Goal: Task Accomplishment & Management: Manage account settings

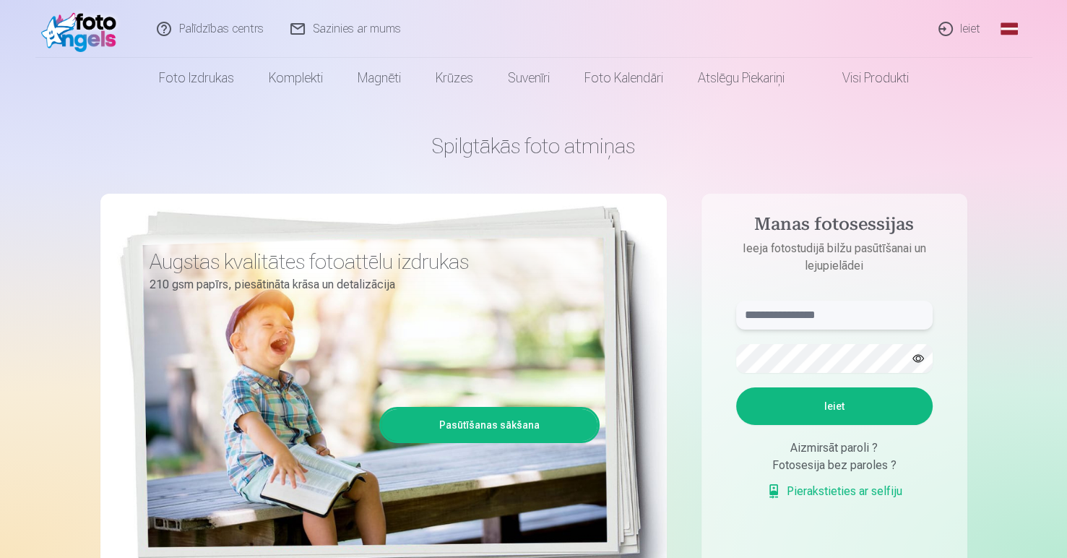
click at [790, 325] on input "text" at bounding box center [834, 315] width 196 height 29
type input "**********"
click at [736, 387] on button "Ieiet" at bounding box center [834, 406] width 196 height 38
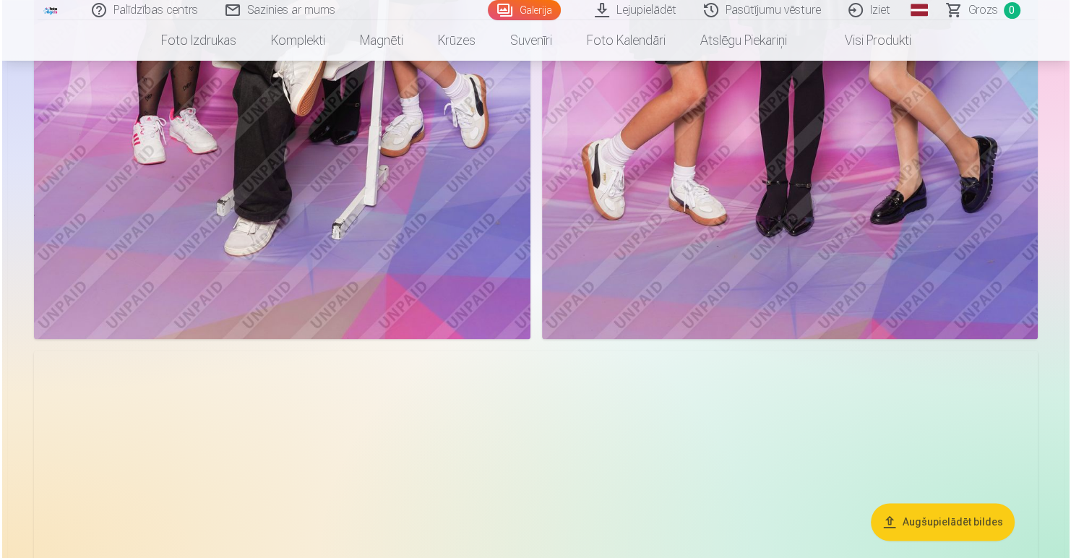
scroll to position [2239, 0]
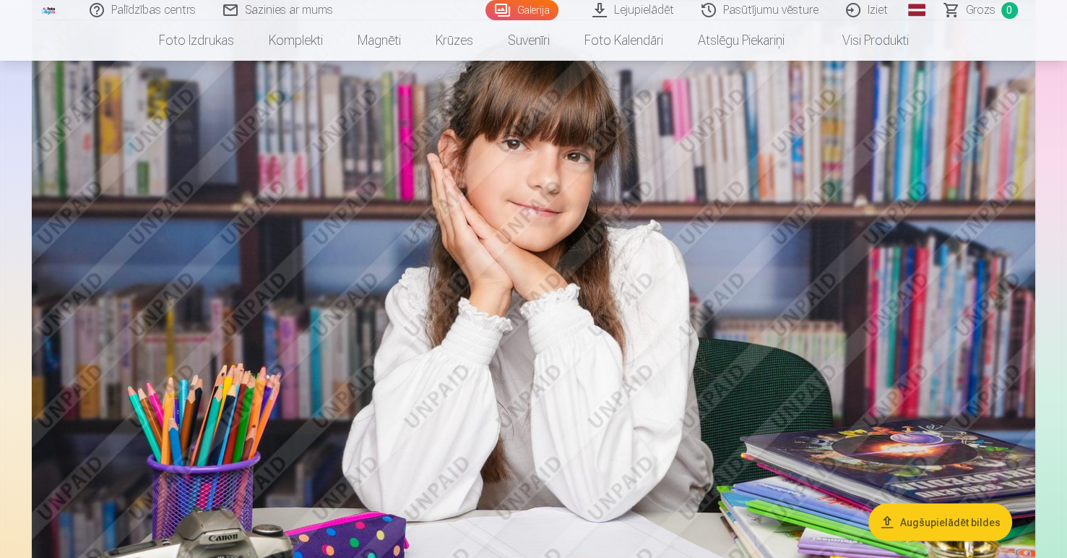
click at [616, 296] on img at bounding box center [533, 323] width 1003 height 669
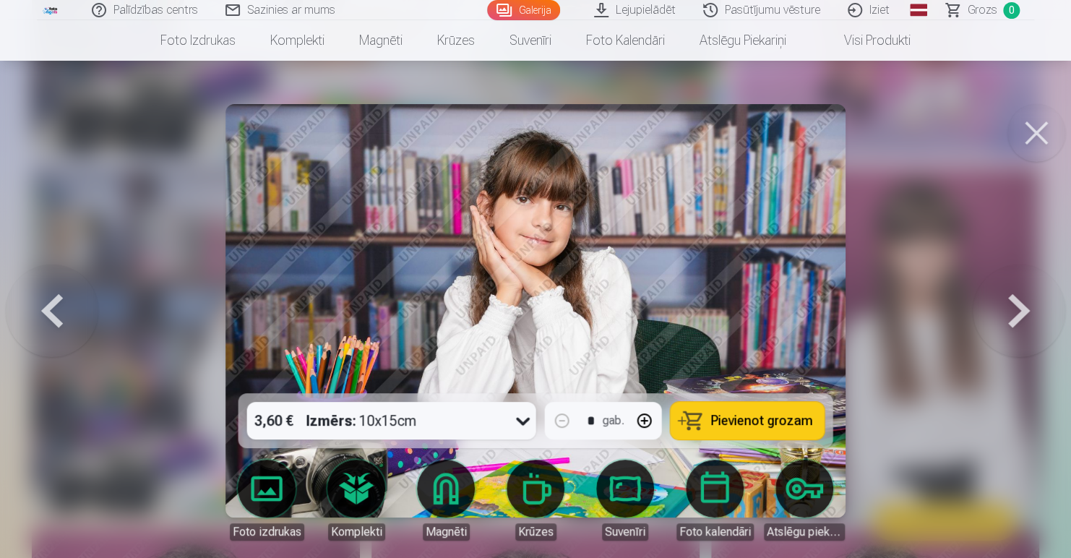
click at [1020, 311] on button at bounding box center [1018, 311] width 92 height 136
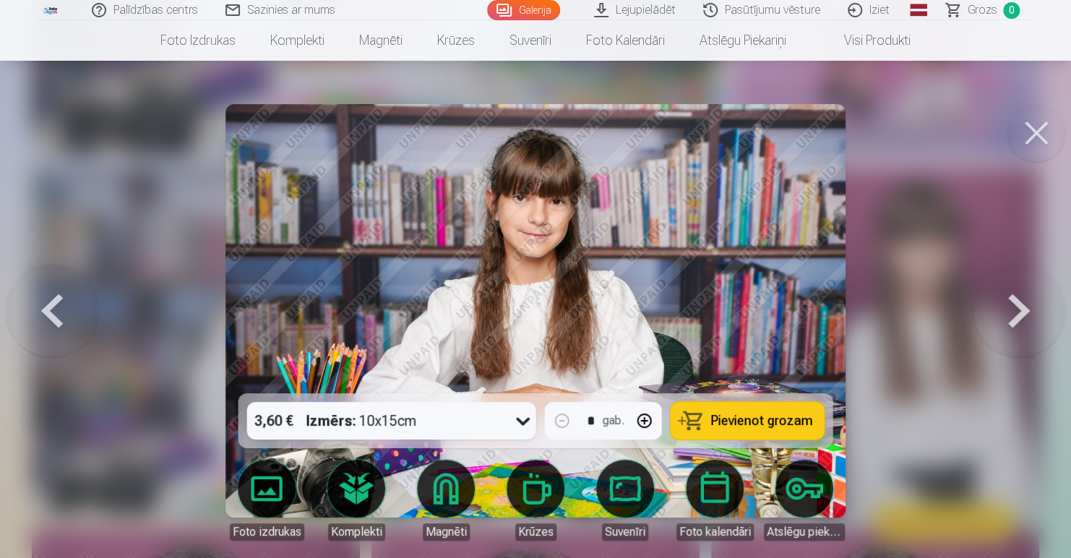
click at [1020, 311] on button at bounding box center [1018, 311] width 92 height 136
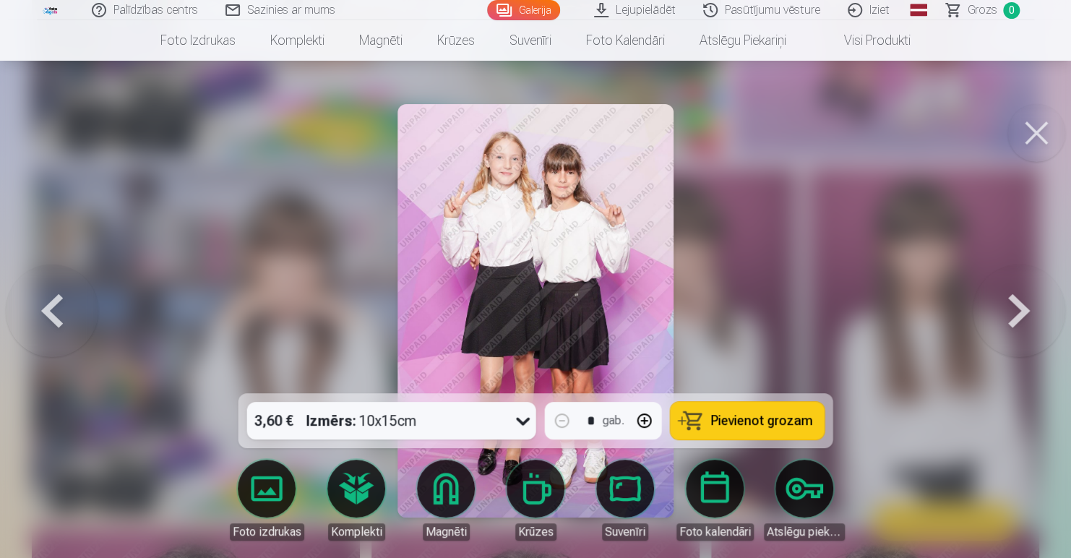
click at [1020, 311] on button at bounding box center [1018, 311] width 92 height 136
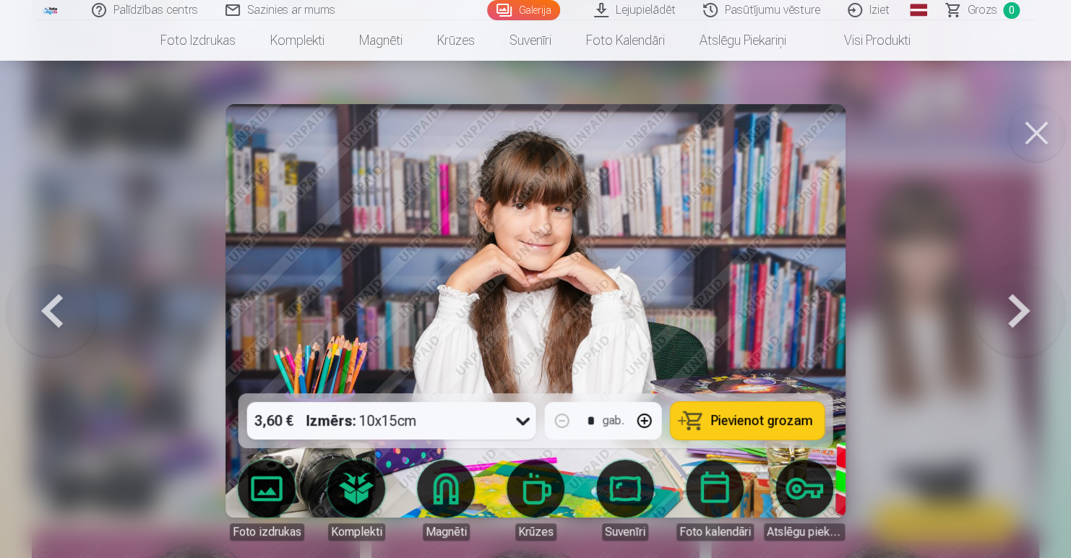
click at [1020, 311] on button at bounding box center [1018, 311] width 92 height 136
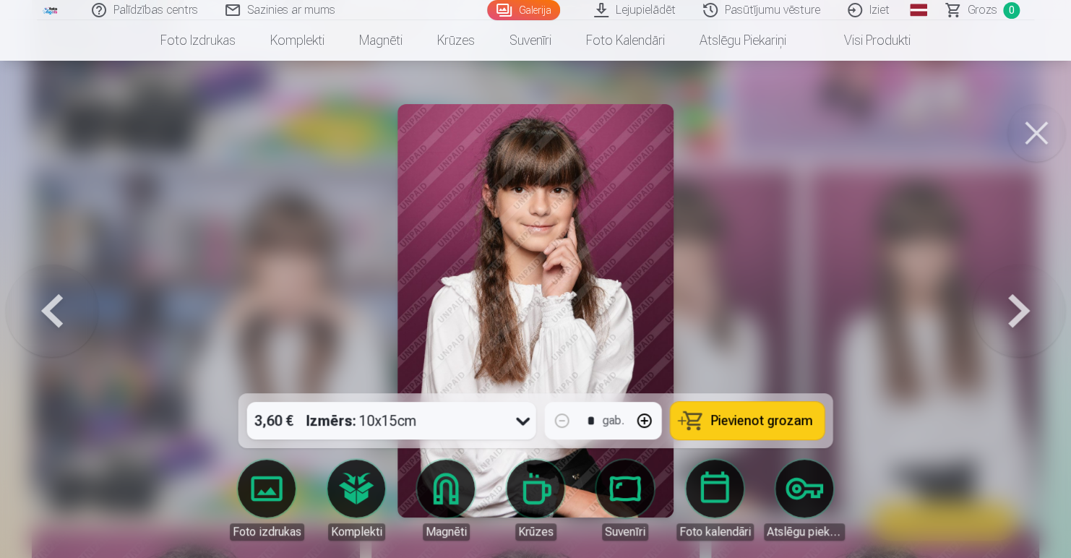
click at [1020, 311] on button at bounding box center [1018, 311] width 92 height 136
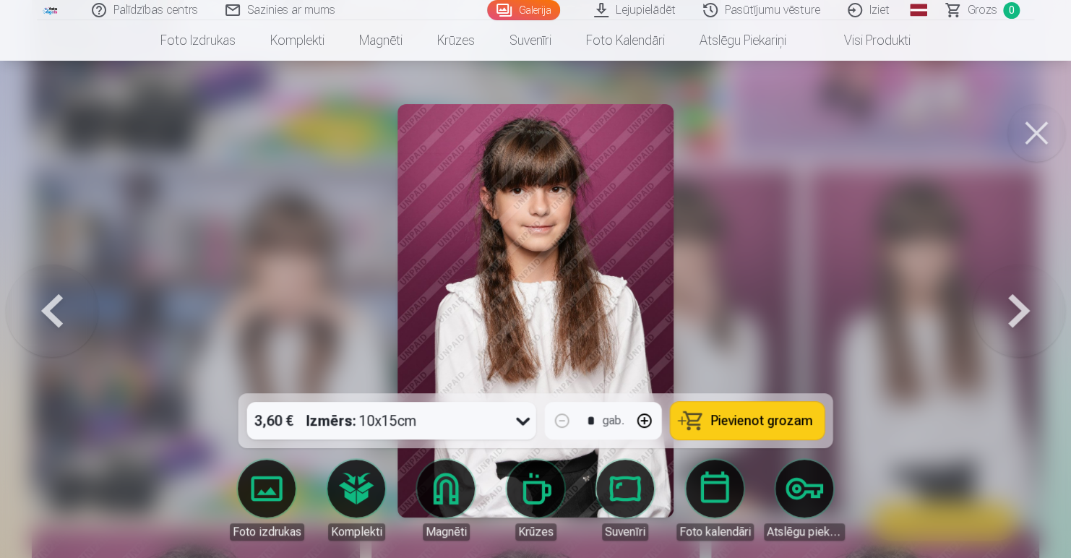
click at [1020, 311] on button at bounding box center [1018, 311] width 92 height 136
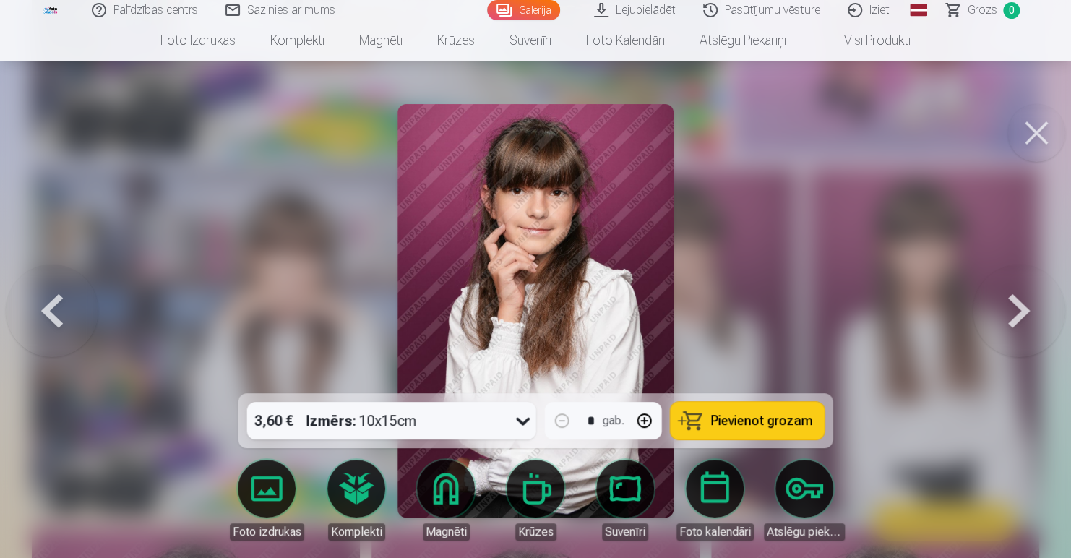
click at [1020, 311] on button at bounding box center [1018, 311] width 92 height 136
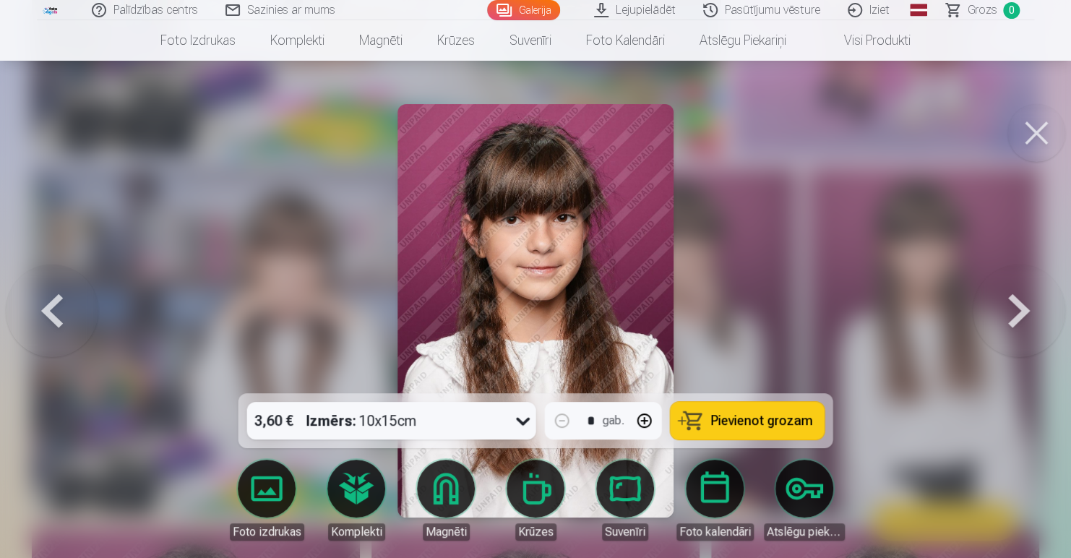
click at [1020, 311] on button at bounding box center [1018, 311] width 92 height 136
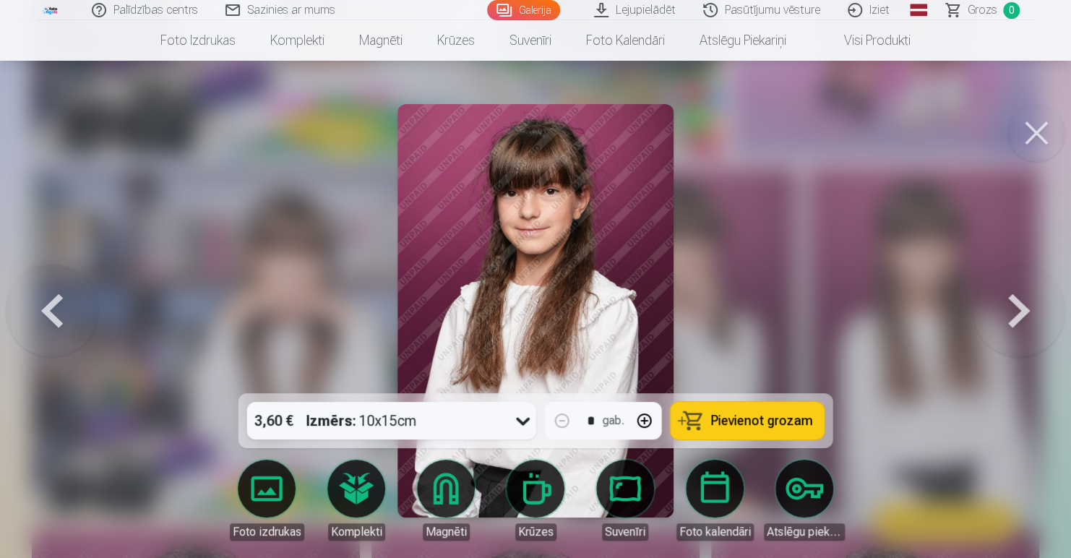
click at [1020, 311] on button at bounding box center [1018, 311] width 92 height 136
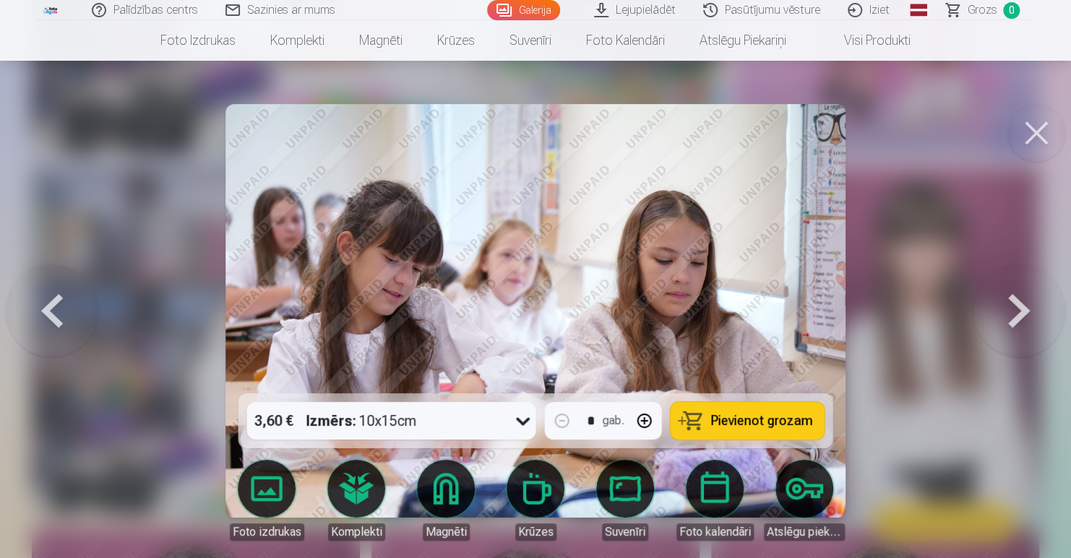
click at [1020, 311] on button at bounding box center [1018, 311] width 92 height 136
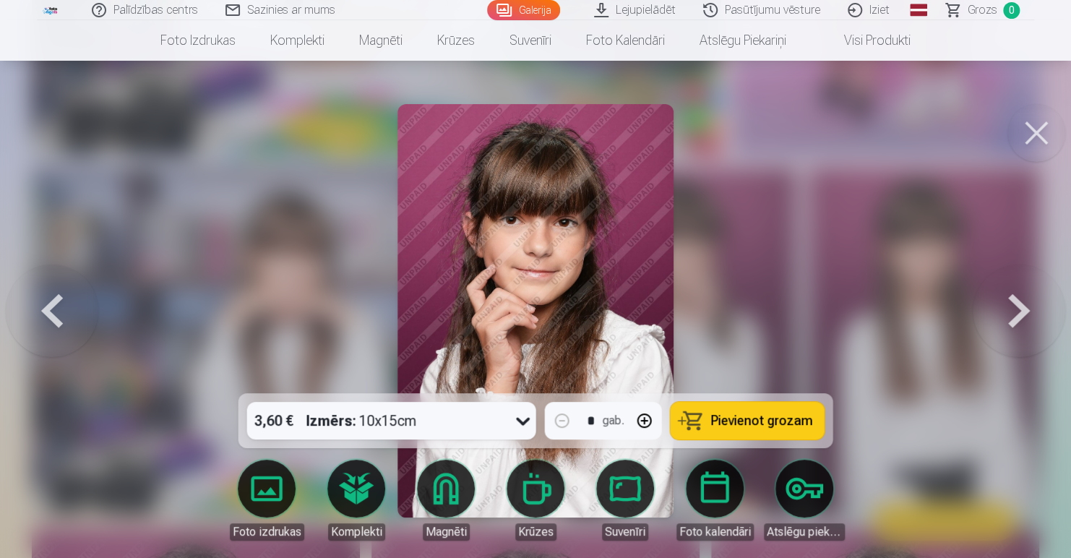
click at [874, 286] on div at bounding box center [535, 279] width 1071 height 558
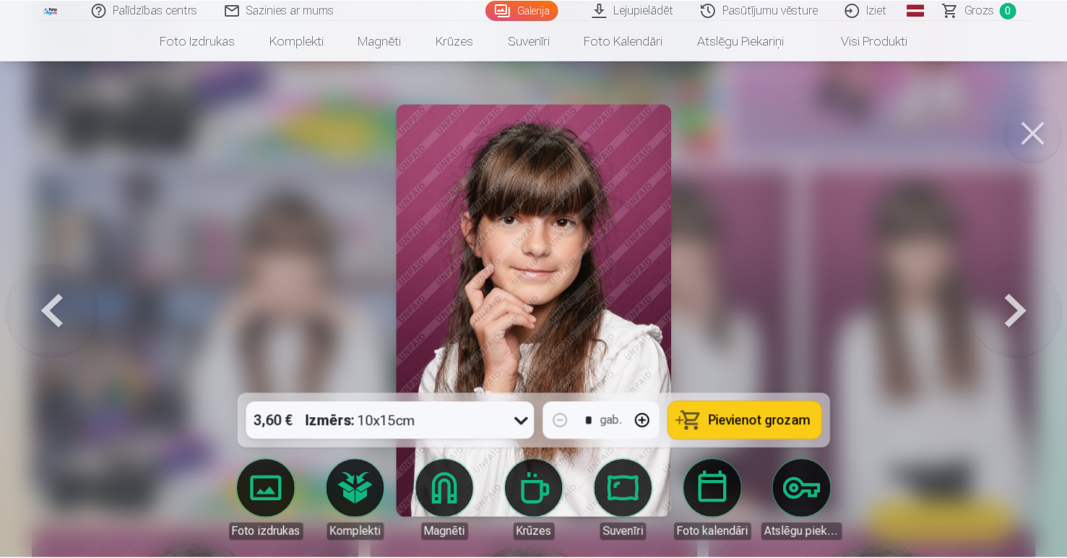
scroll to position [3213, 0]
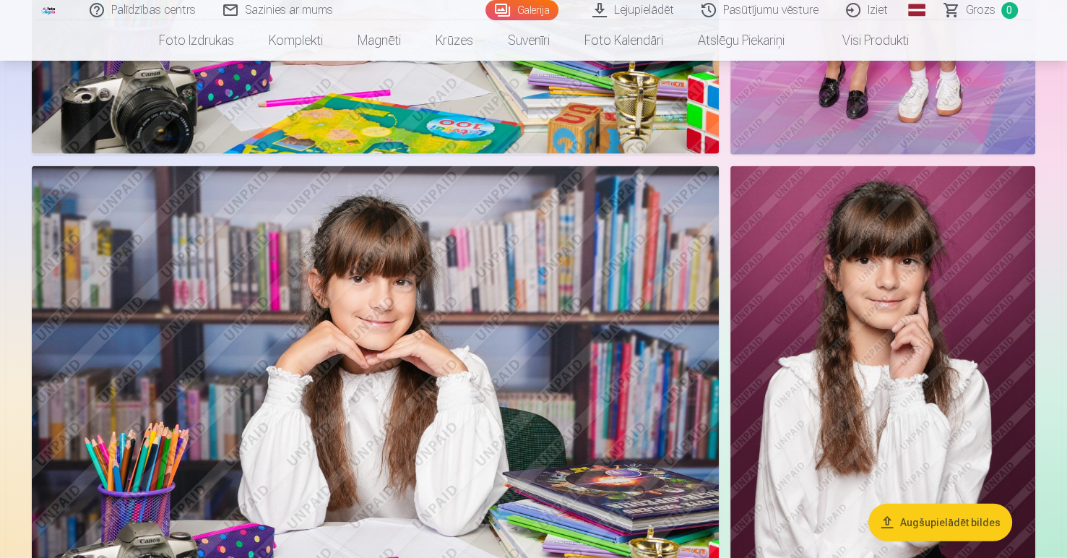
click at [875, 285] on img at bounding box center [882, 395] width 305 height 458
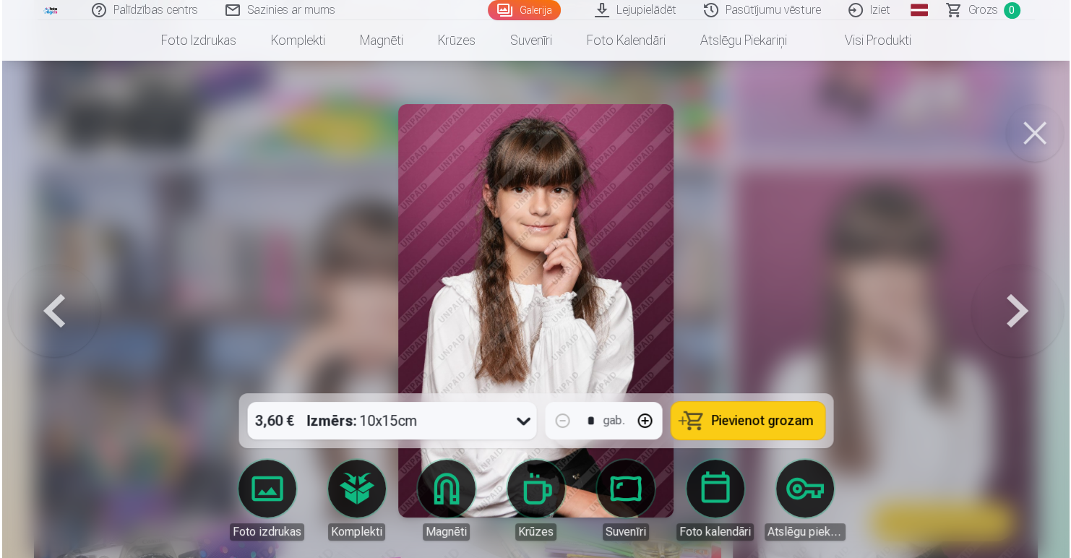
scroll to position [2239, 0]
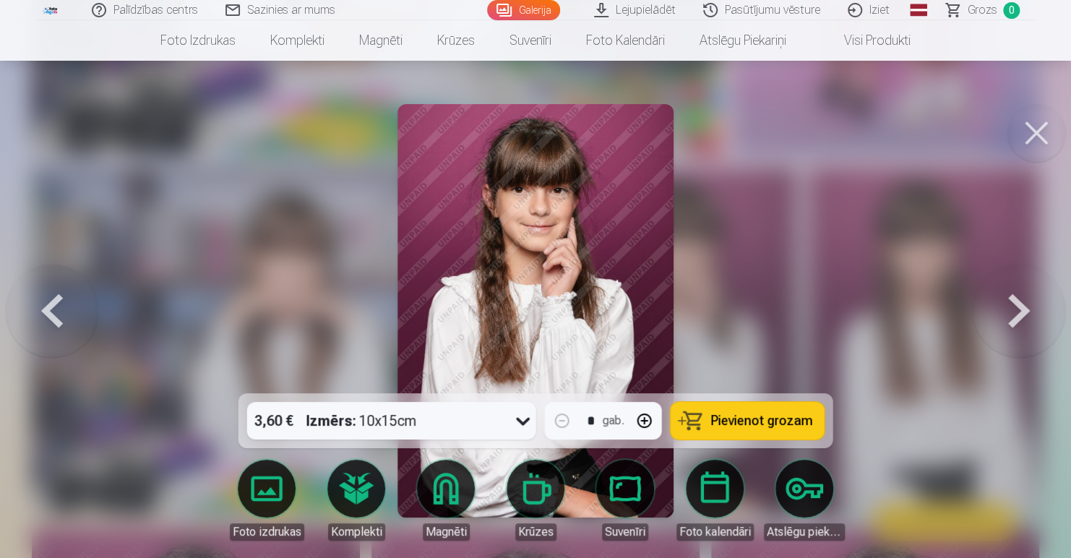
click at [1032, 126] on button at bounding box center [1036, 133] width 58 height 58
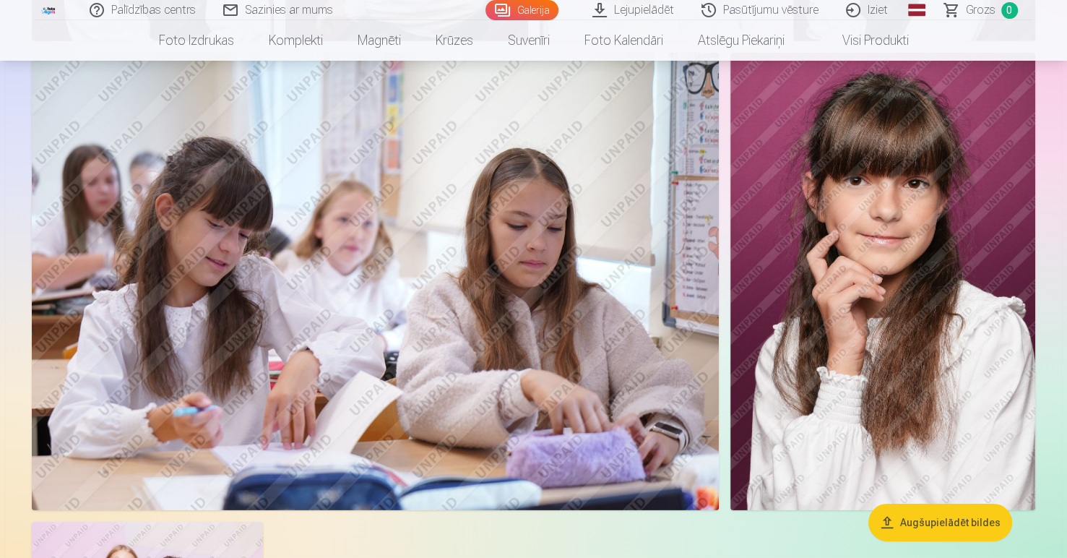
scroll to position [4079, 0]
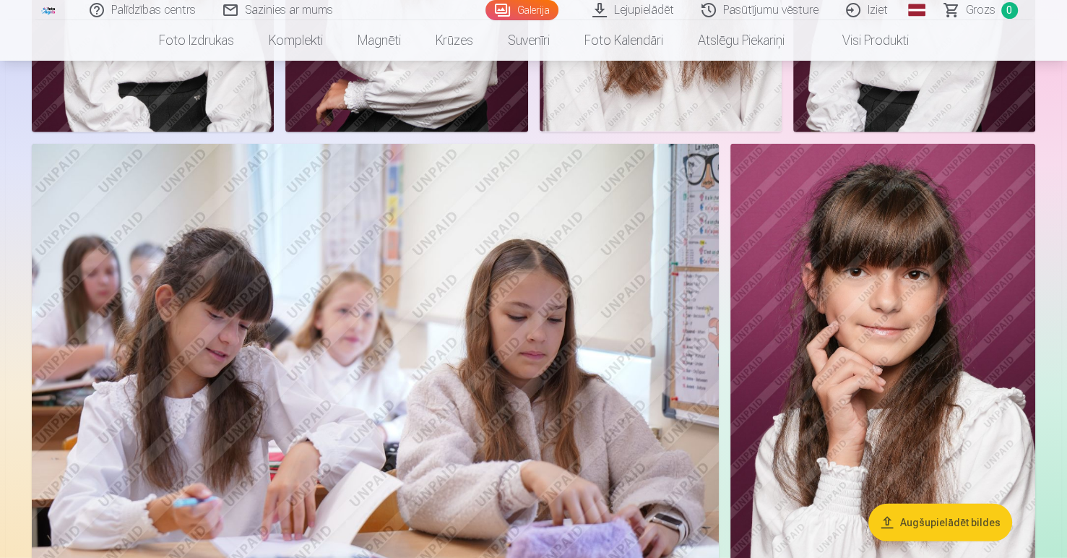
click at [880, 305] on img at bounding box center [882, 373] width 305 height 458
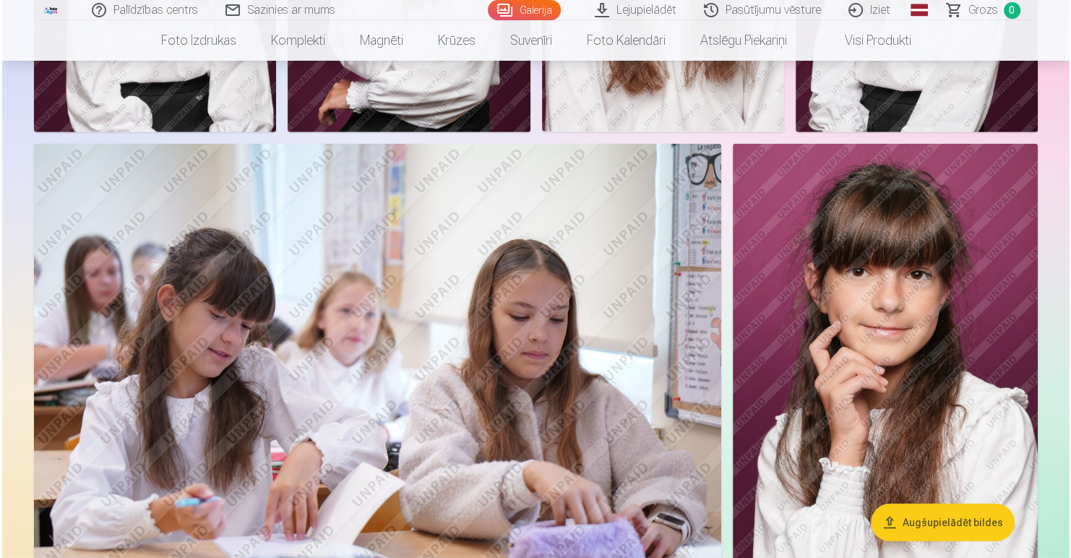
scroll to position [2638, 0]
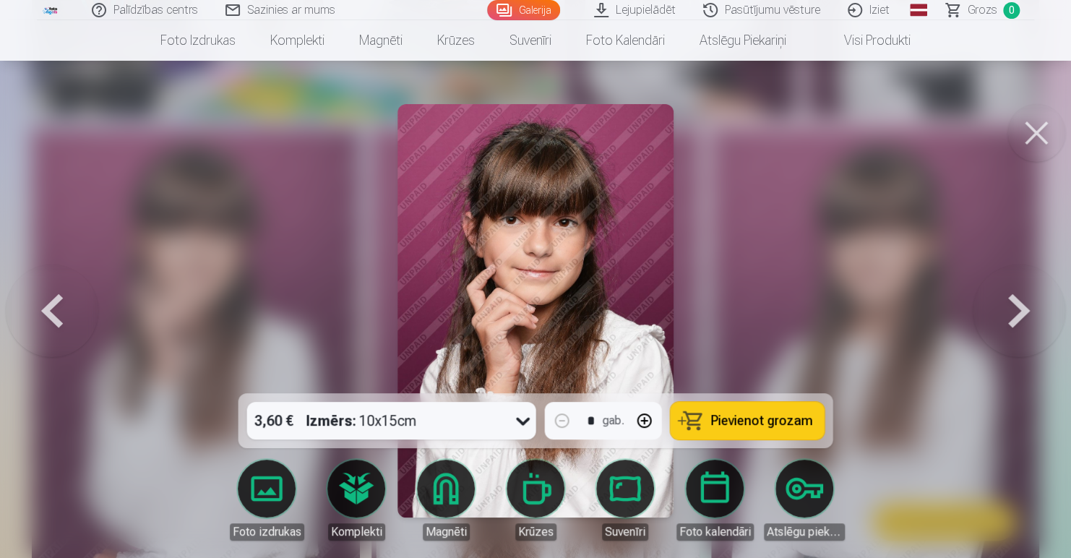
click at [1027, 129] on button at bounding box center [1036, 133] width 58 height 58
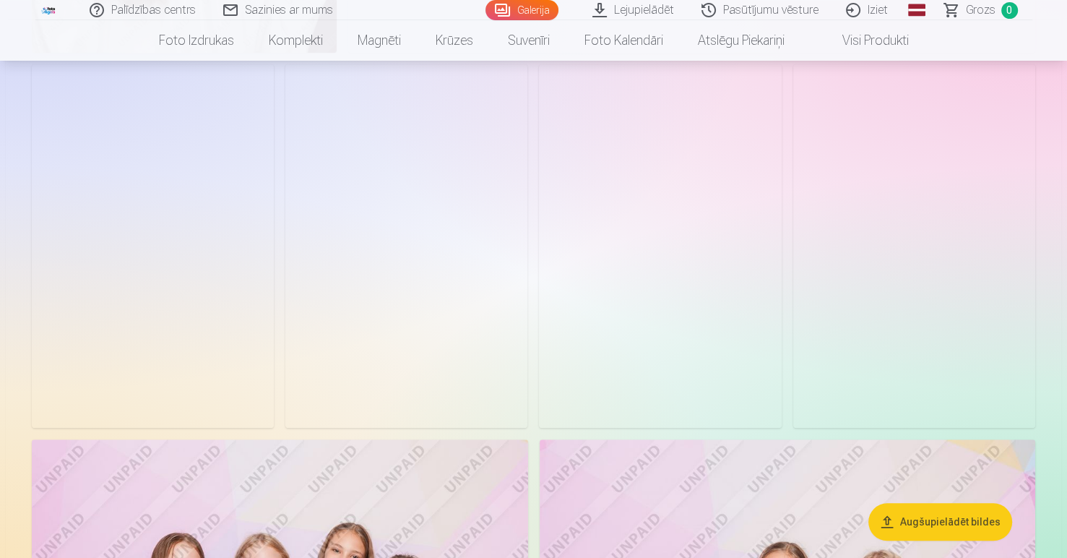
scroll to position [1009, 0]
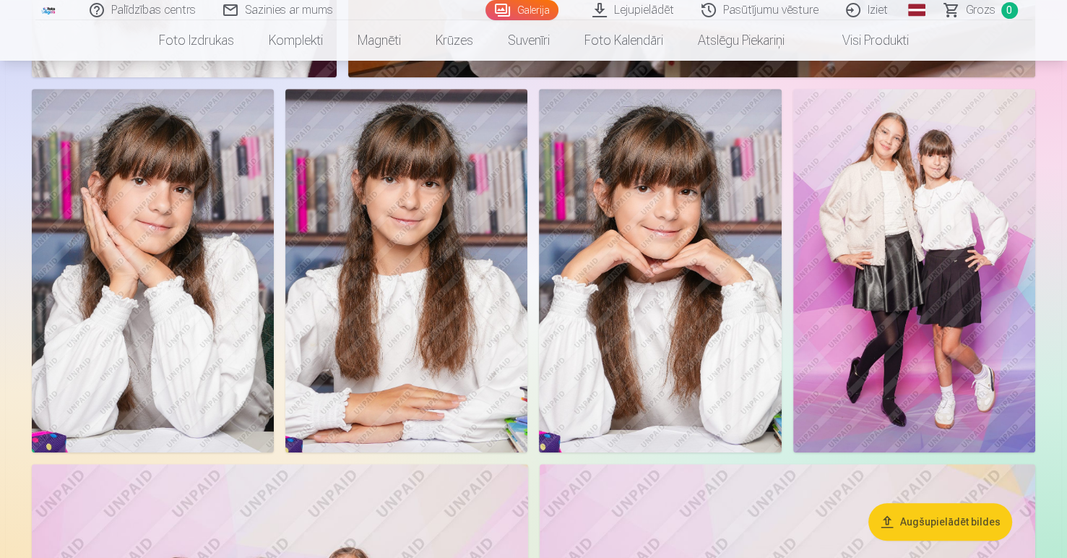
click at [933, 235] on img at bounding box center [914, 270] width 242 height 363
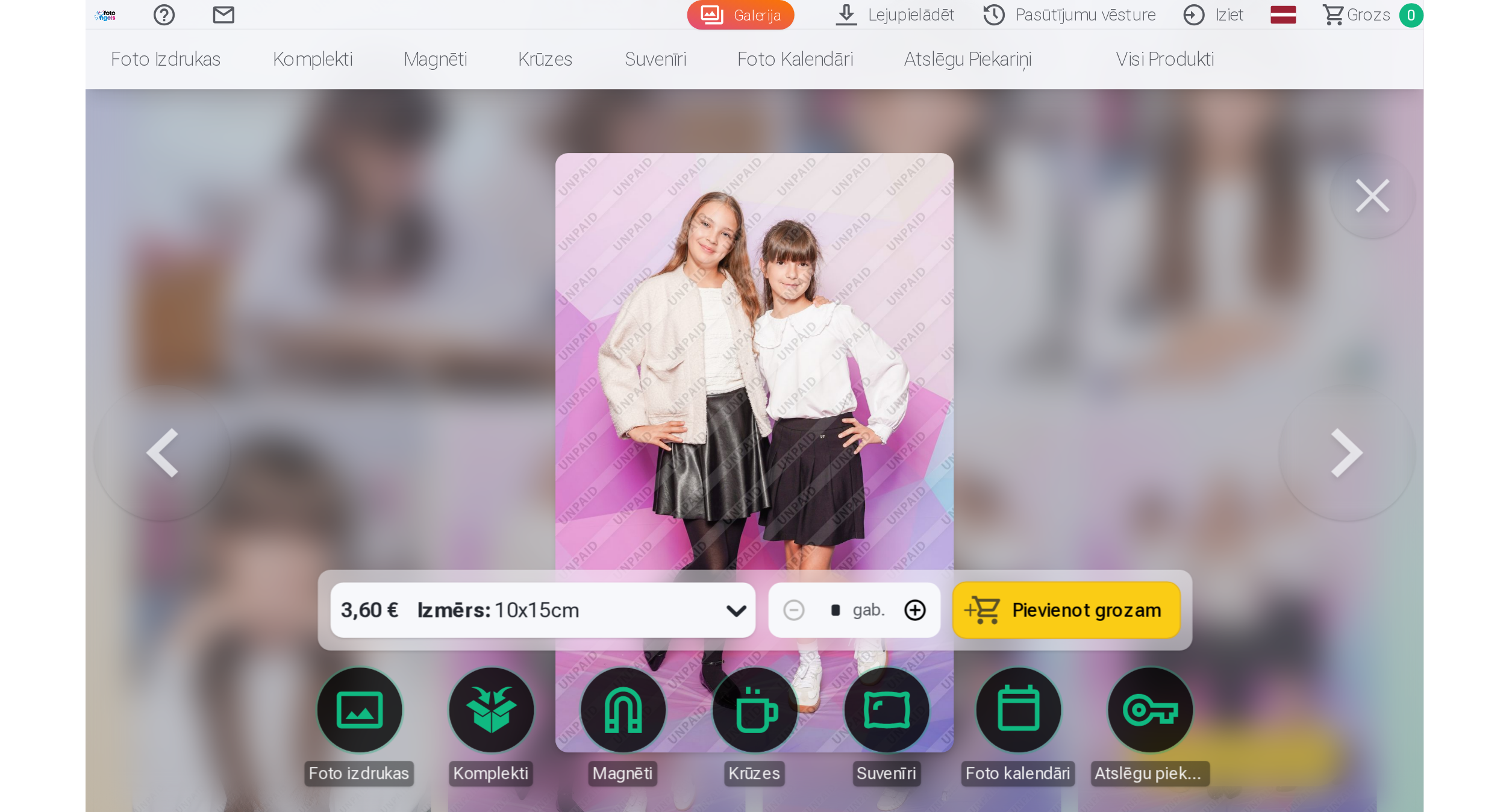
scroll to position [667, 0]
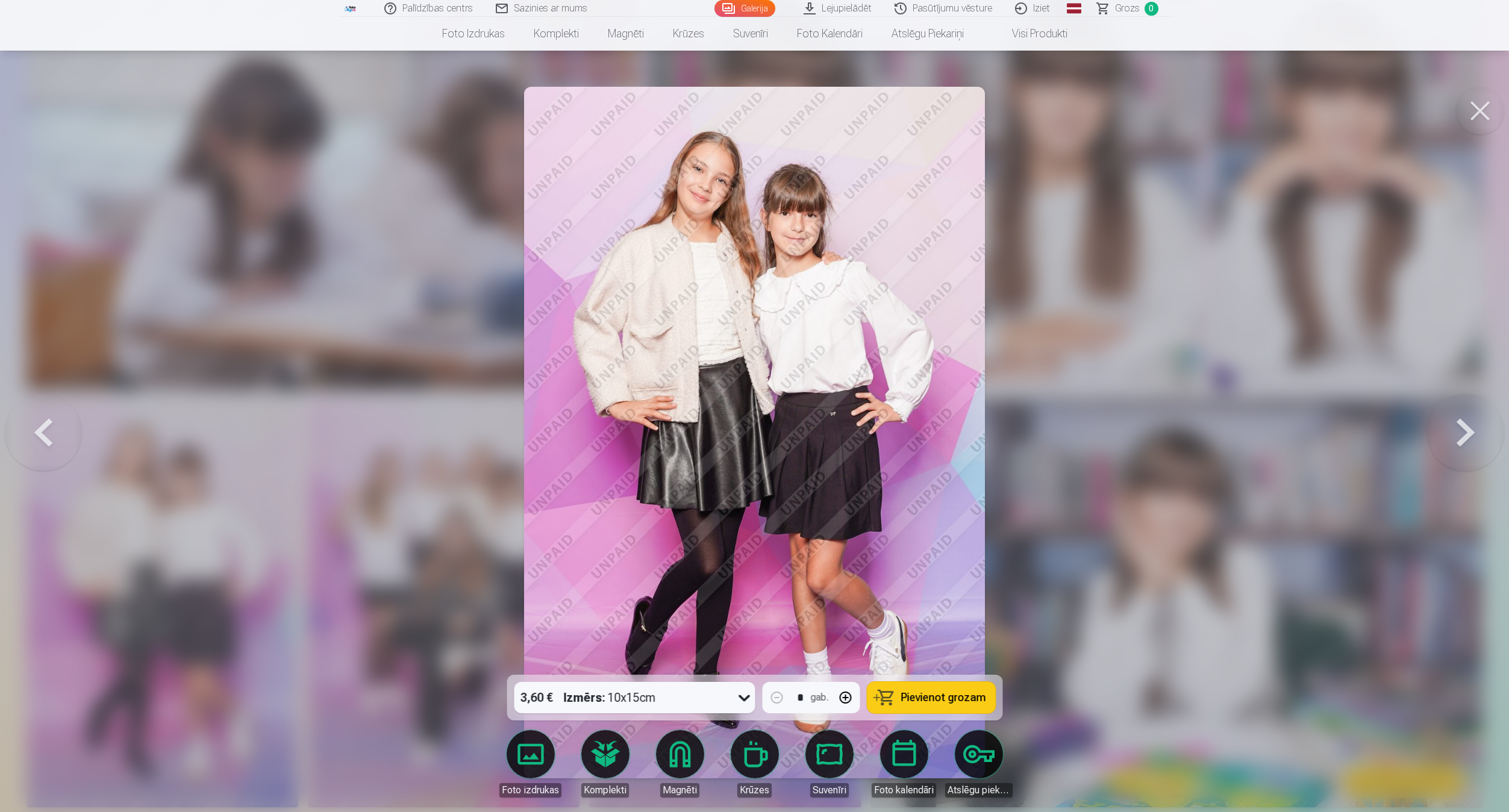
click at [889, 431] on button at bounding box center [1465, 433] width 77 height 460
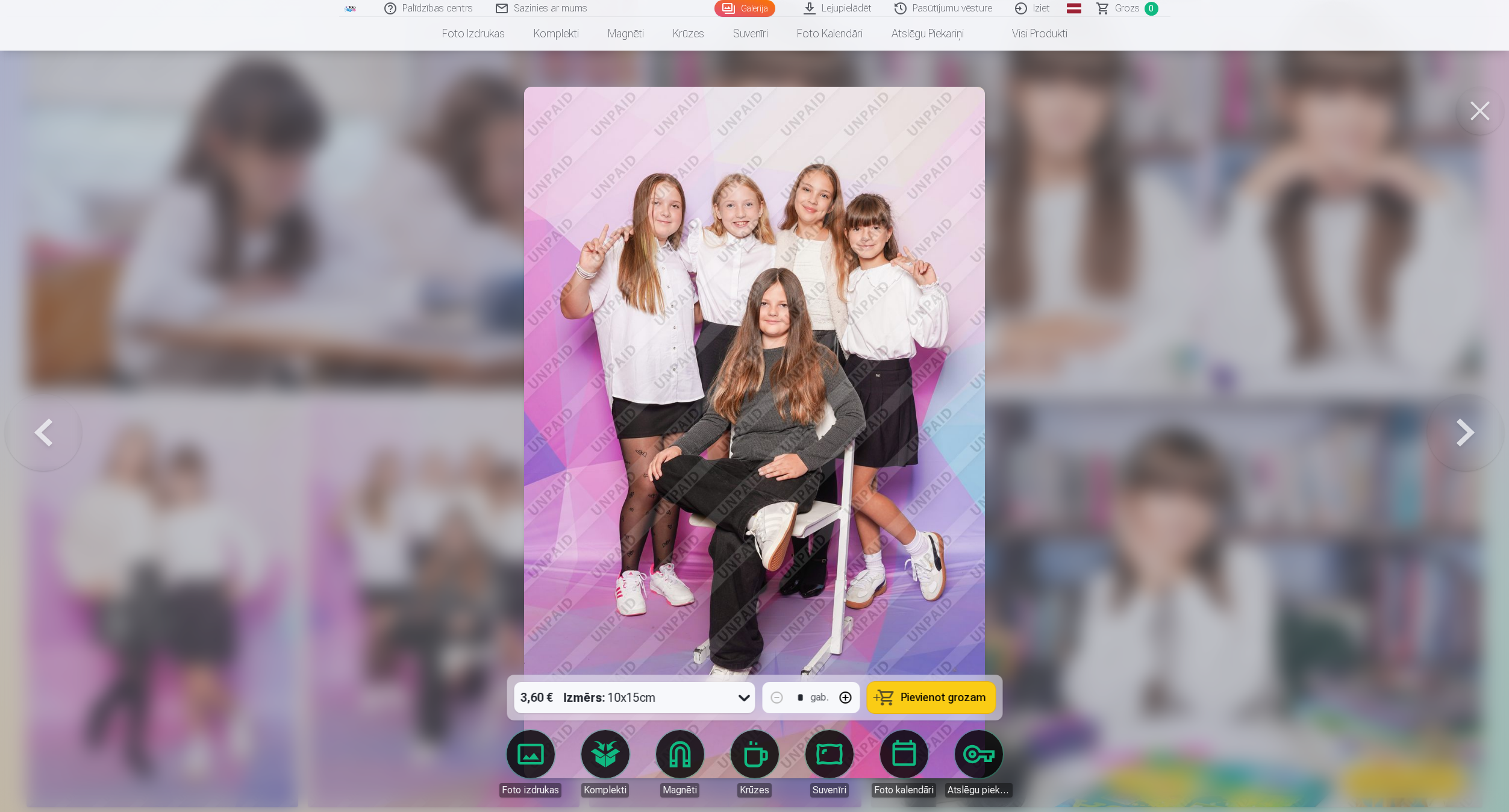
click at [889, 431] on button at bounding box center [1465, 433] width 77 height 460
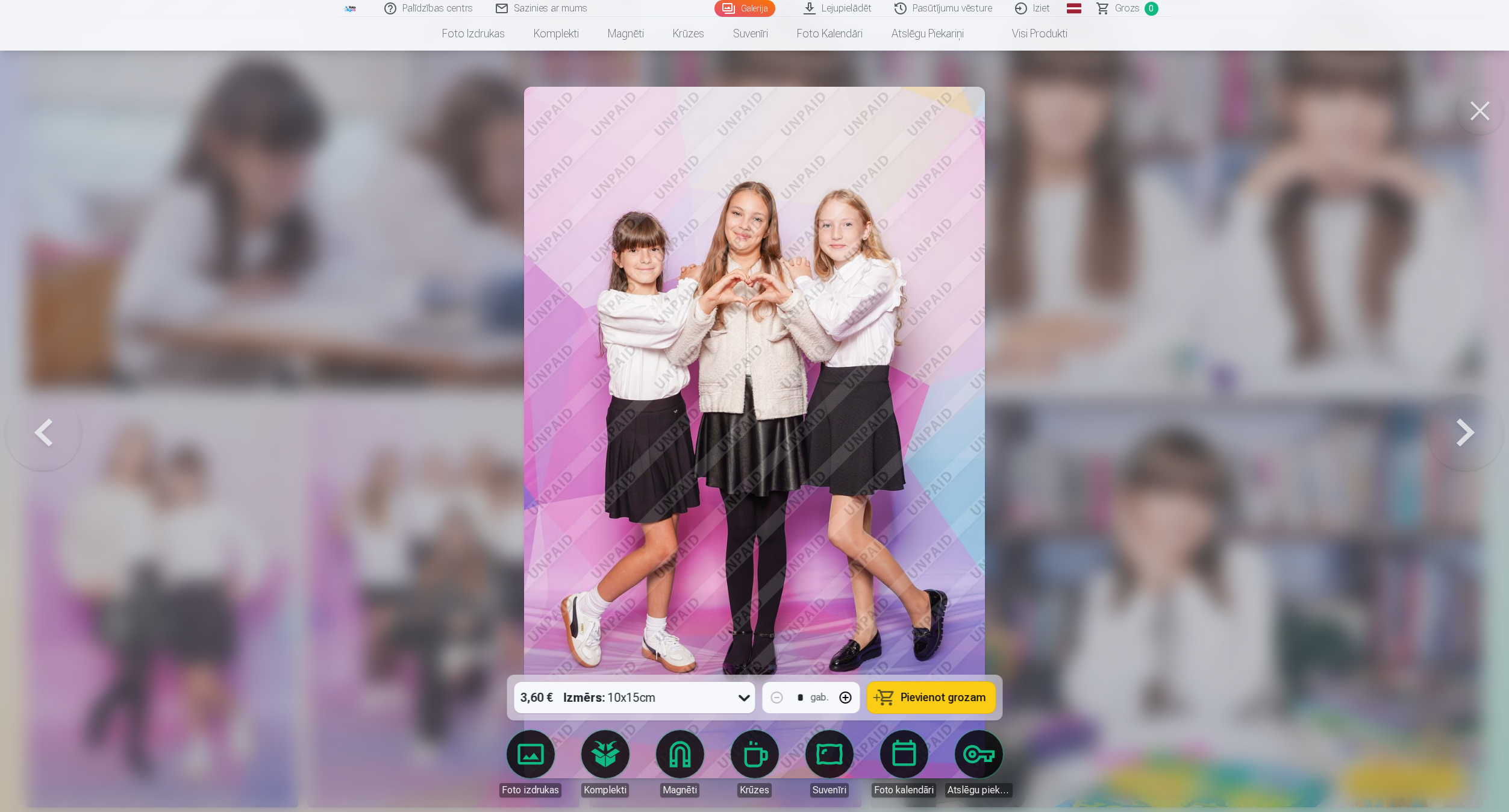
click at [889, 431] on button at bounding box center [1465, 433] width 77 height 460
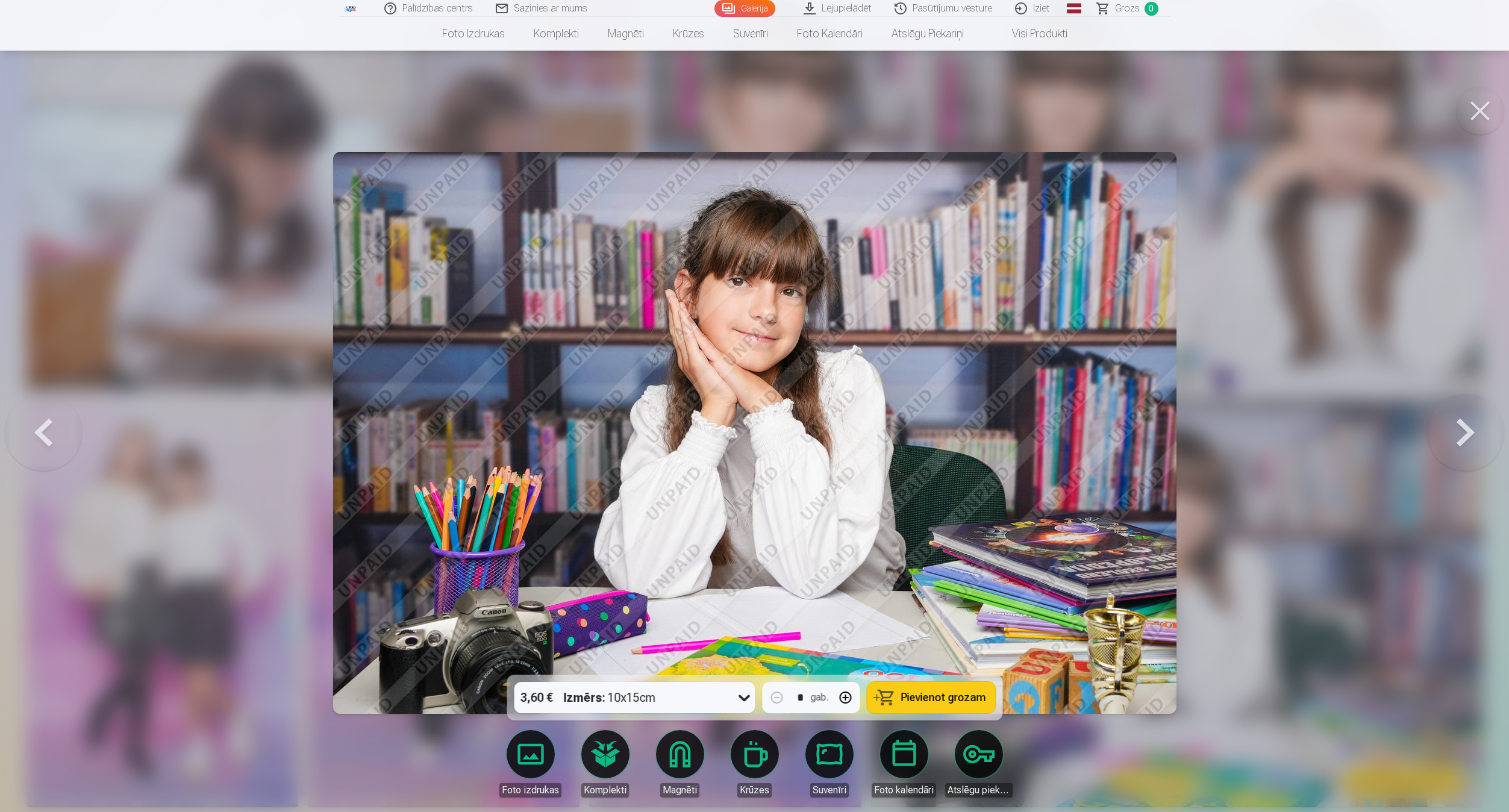
click at [889, 431] on button at bounding box center [1465, 433] width 77 height 460
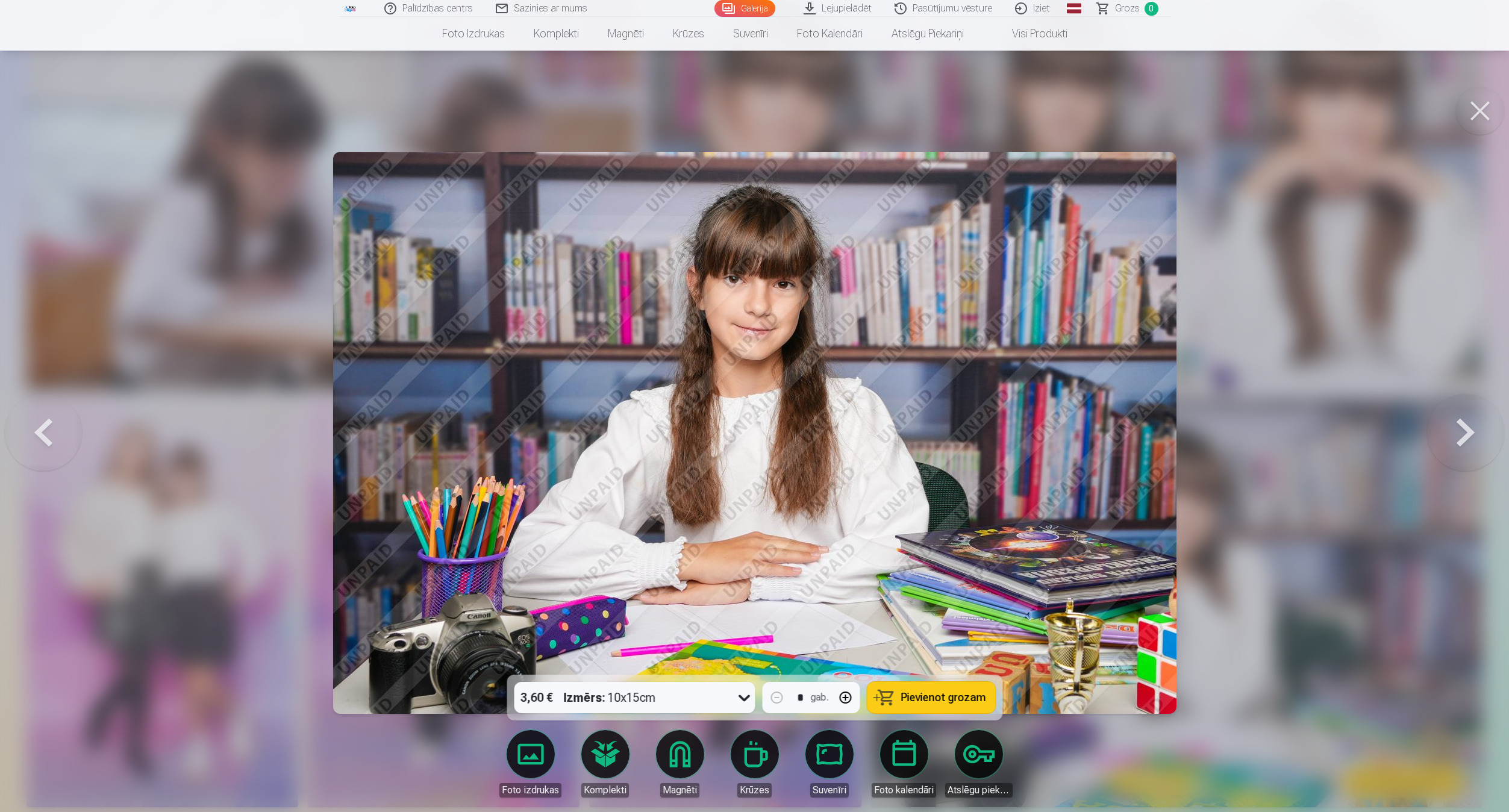
click at [889, 431] on button at bounding box center [1465, 433] width 77 height 460
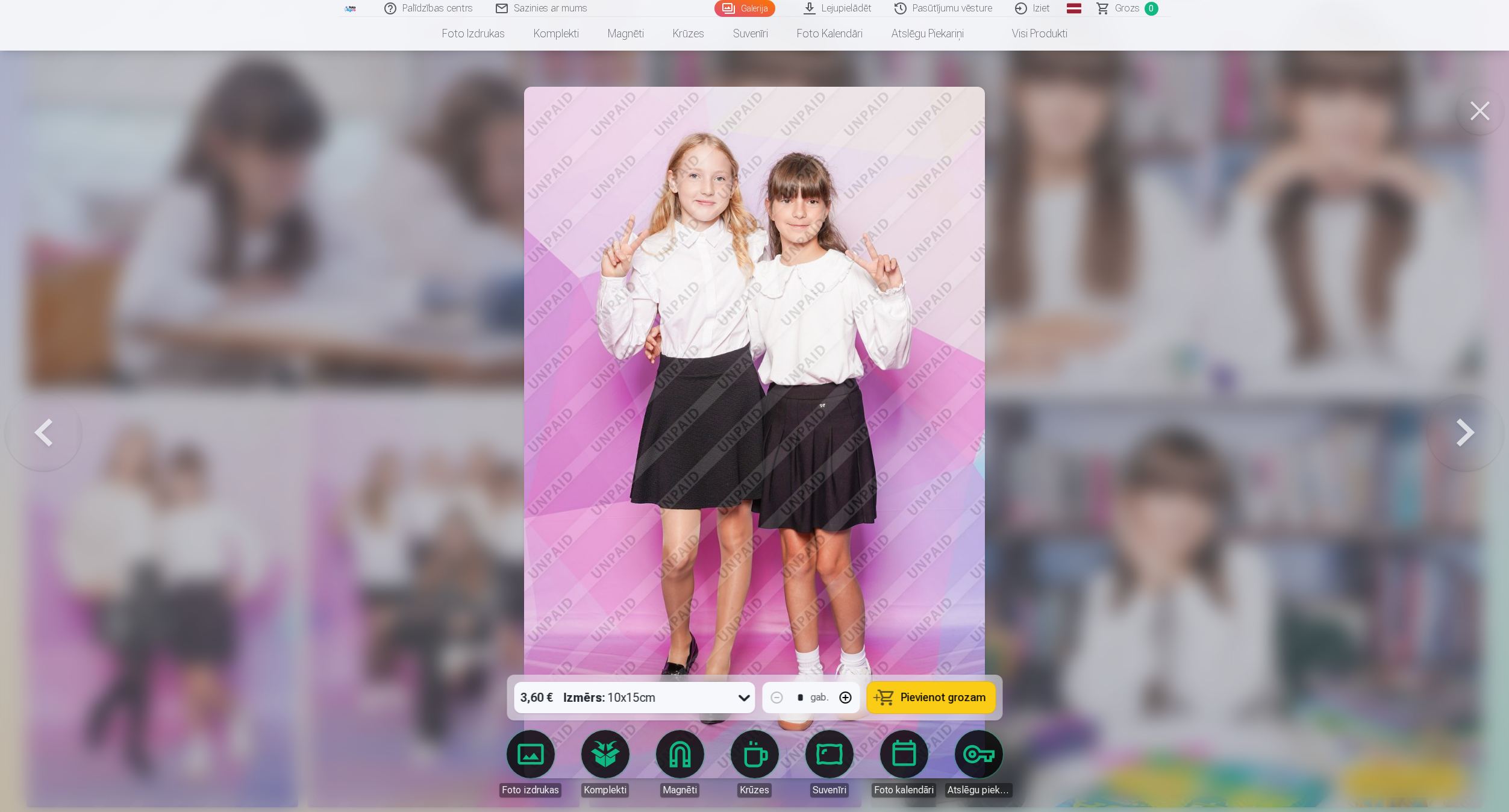
click at [889, 431] on button at bounding box center [1465, 433] width 77 height 460
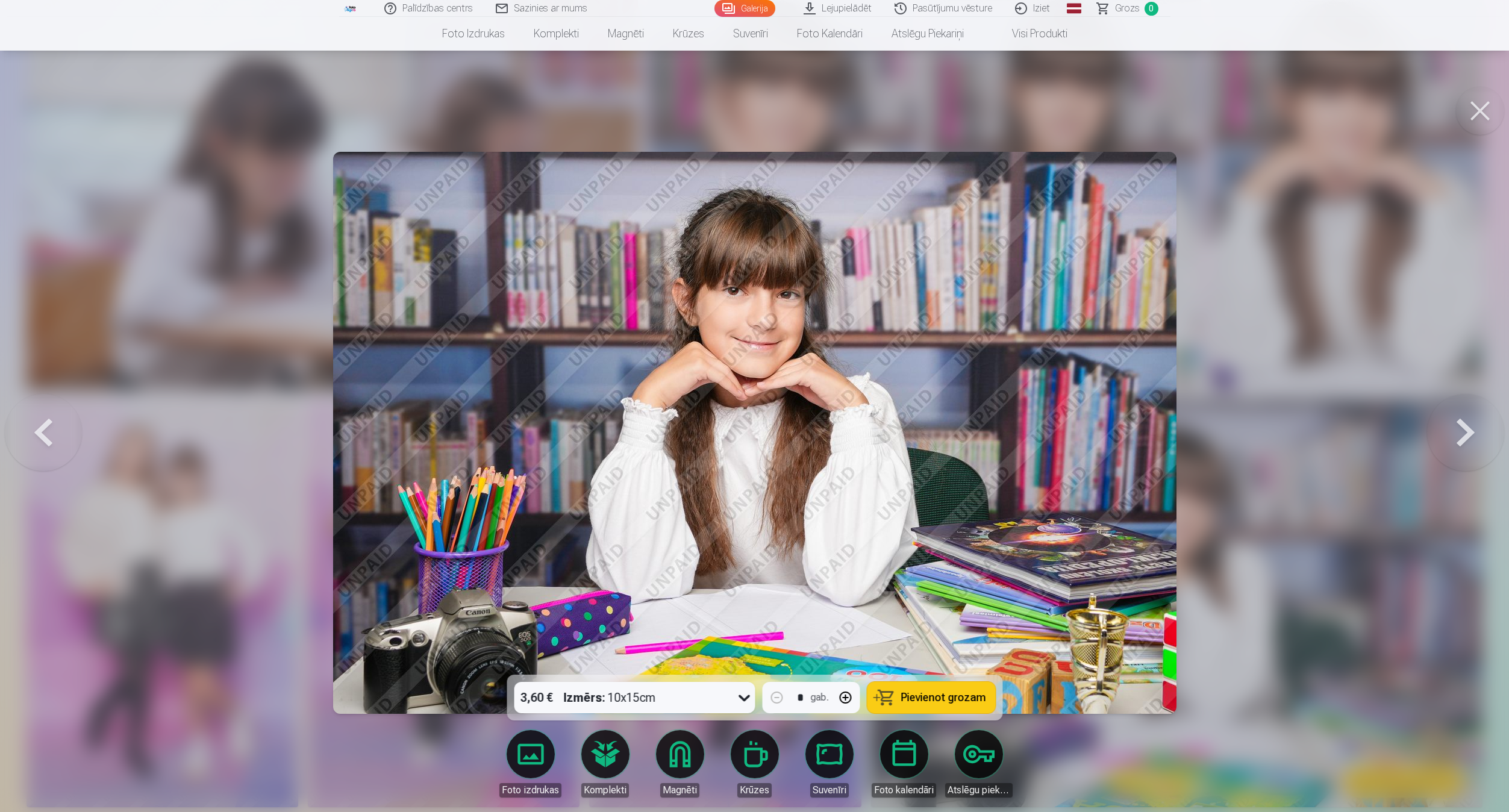
click at [889, 431] on button at bounding box center [1465, 433] width 77 height 460
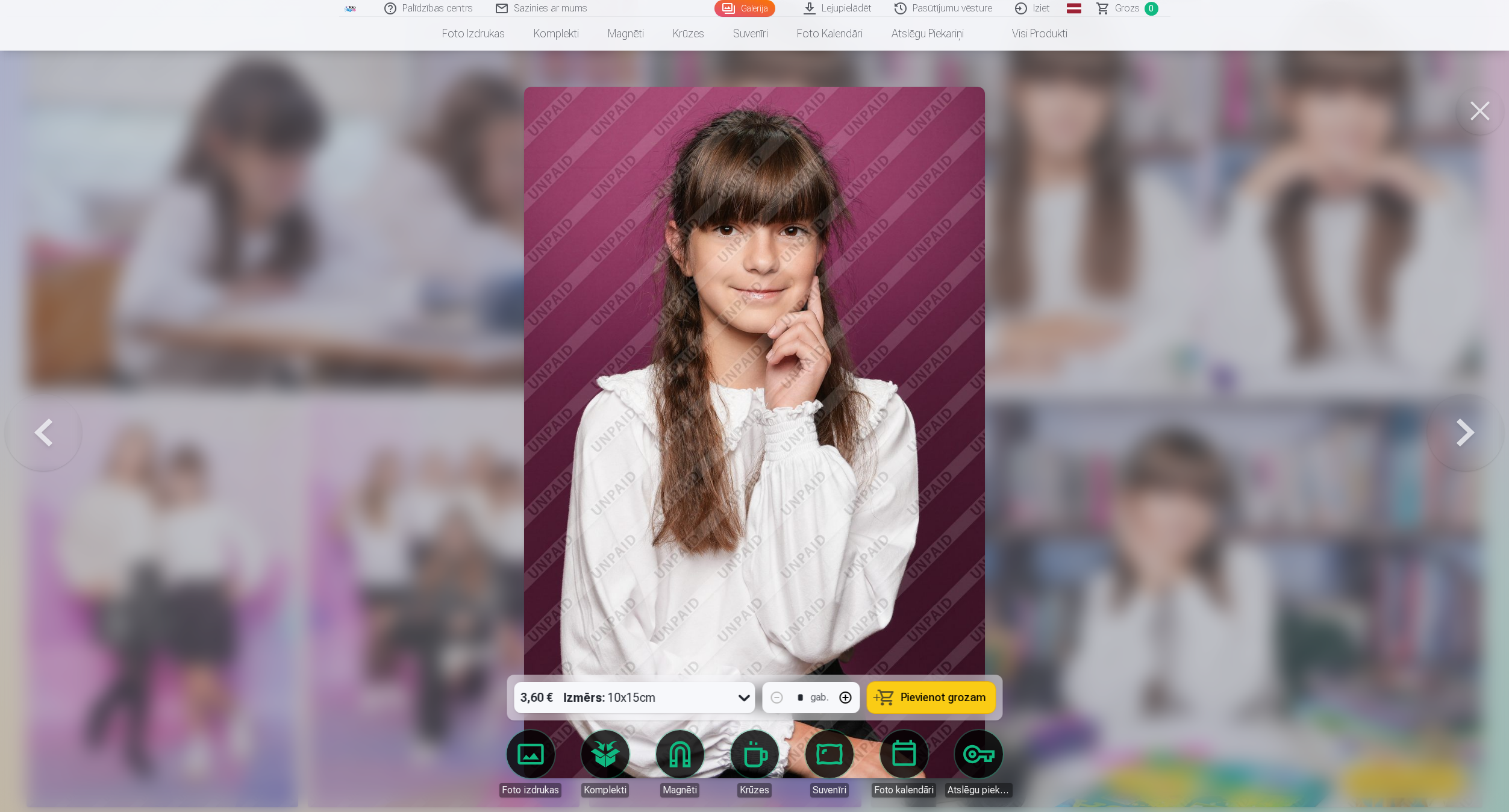
click at [889, 431] on button at bounding box center [1465, 433] width 77 height 460
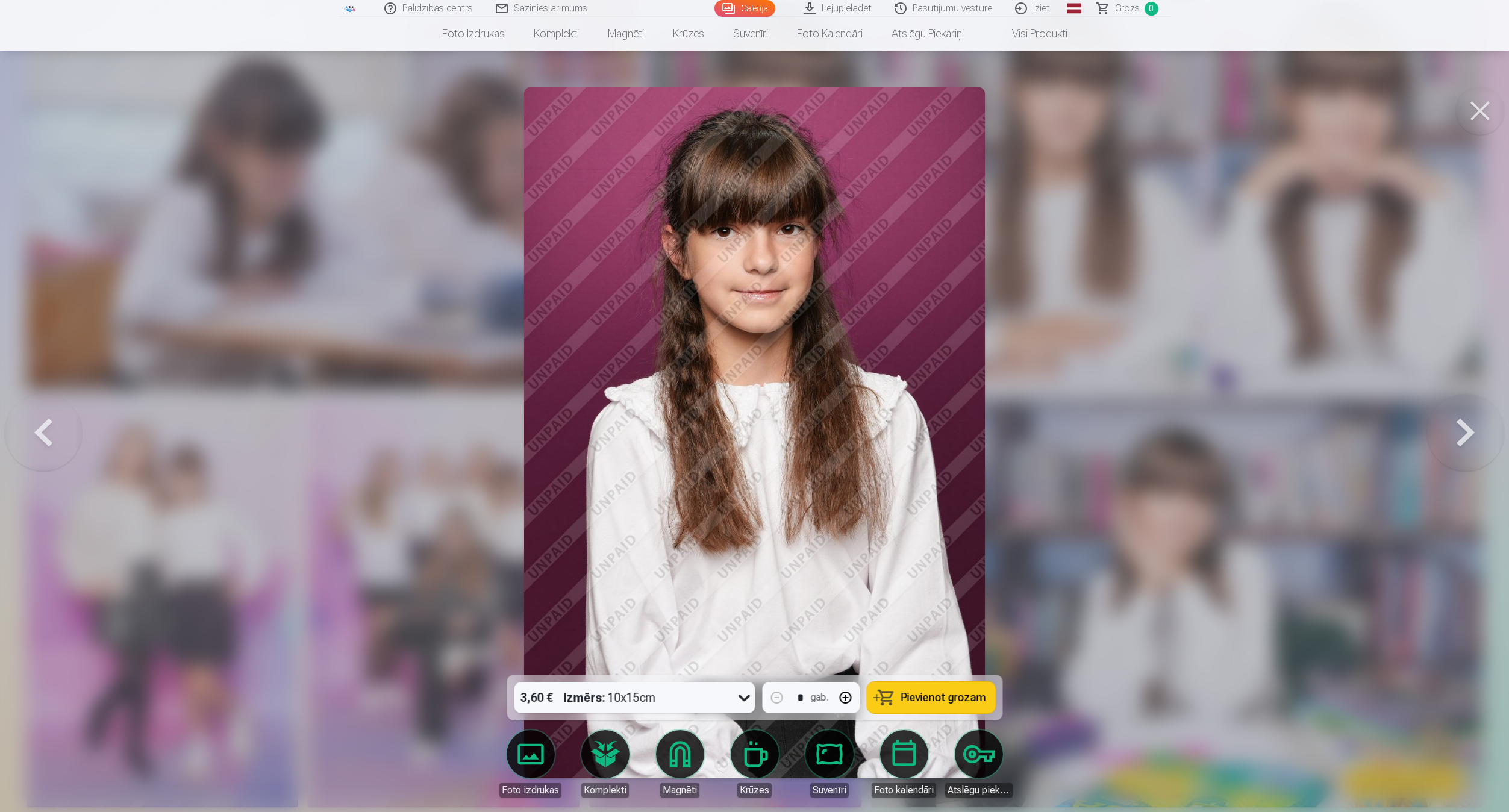
click at [889, 431] on button at bounding box center [1465, 433] width 77 height 460
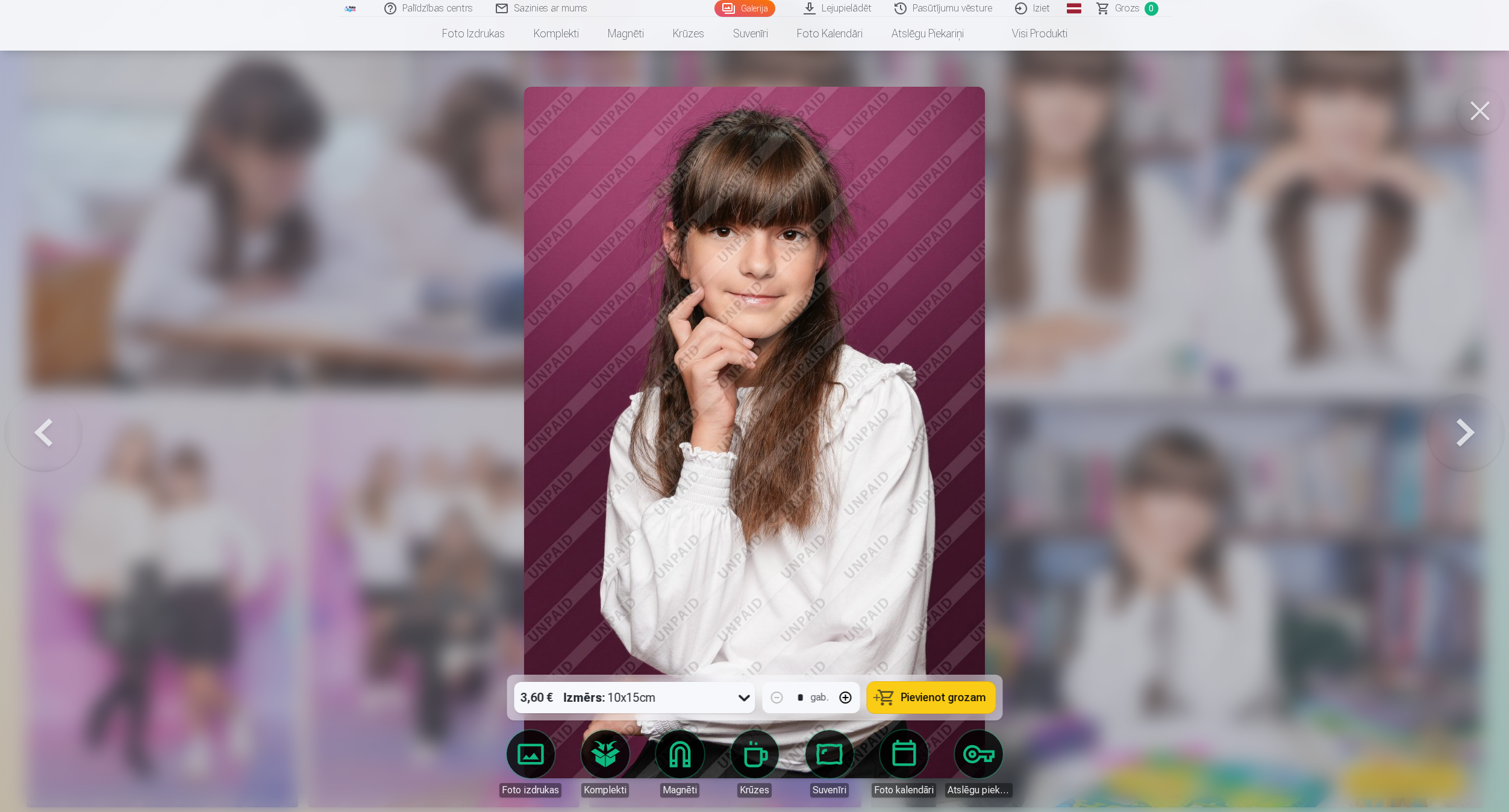
click at [889, 431] on button at bounding box center [1465, 433] width 77 height 460
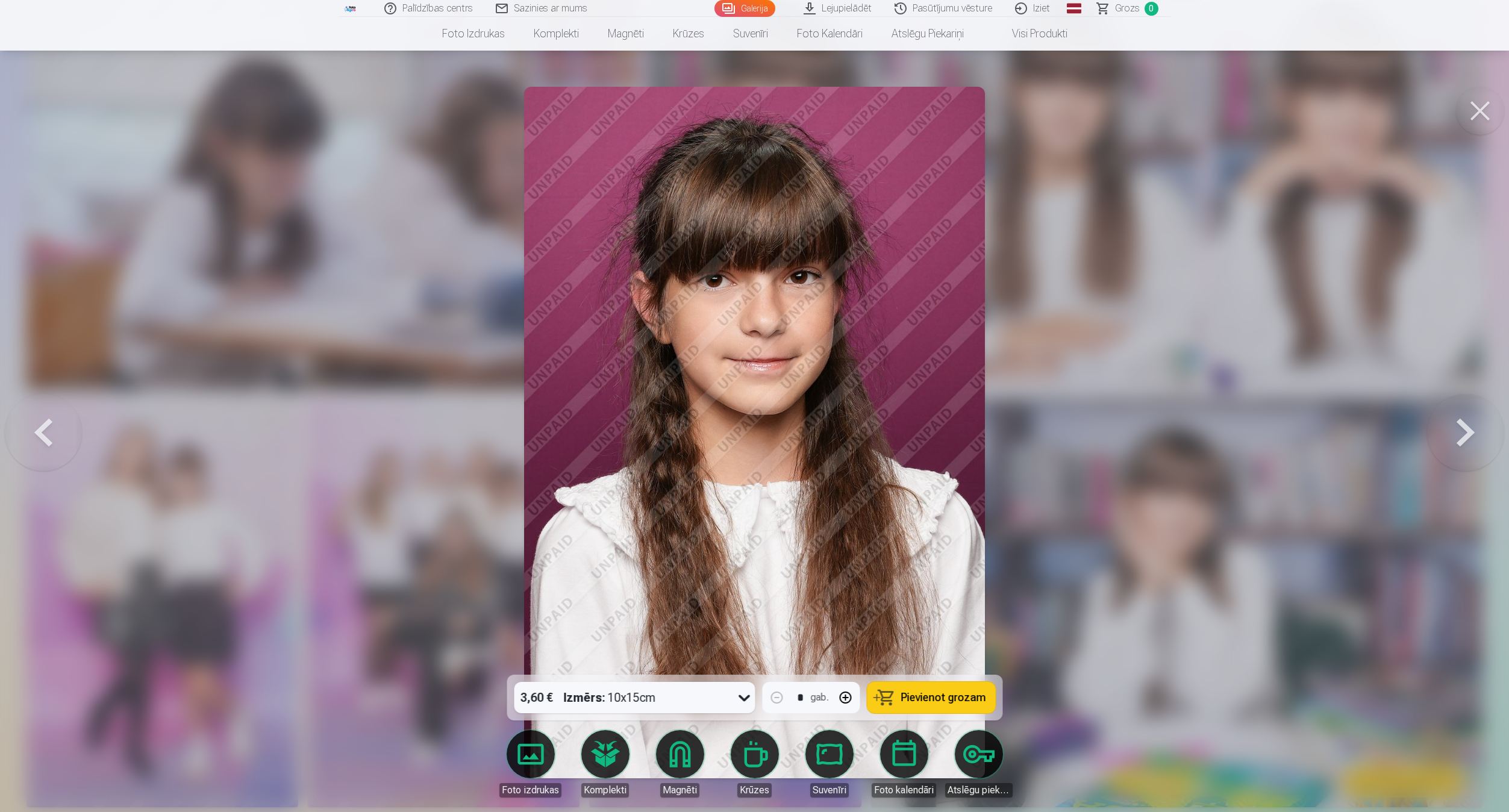
click at [889, 431] on button at bounding box center [1465, 433] width 77 height 460
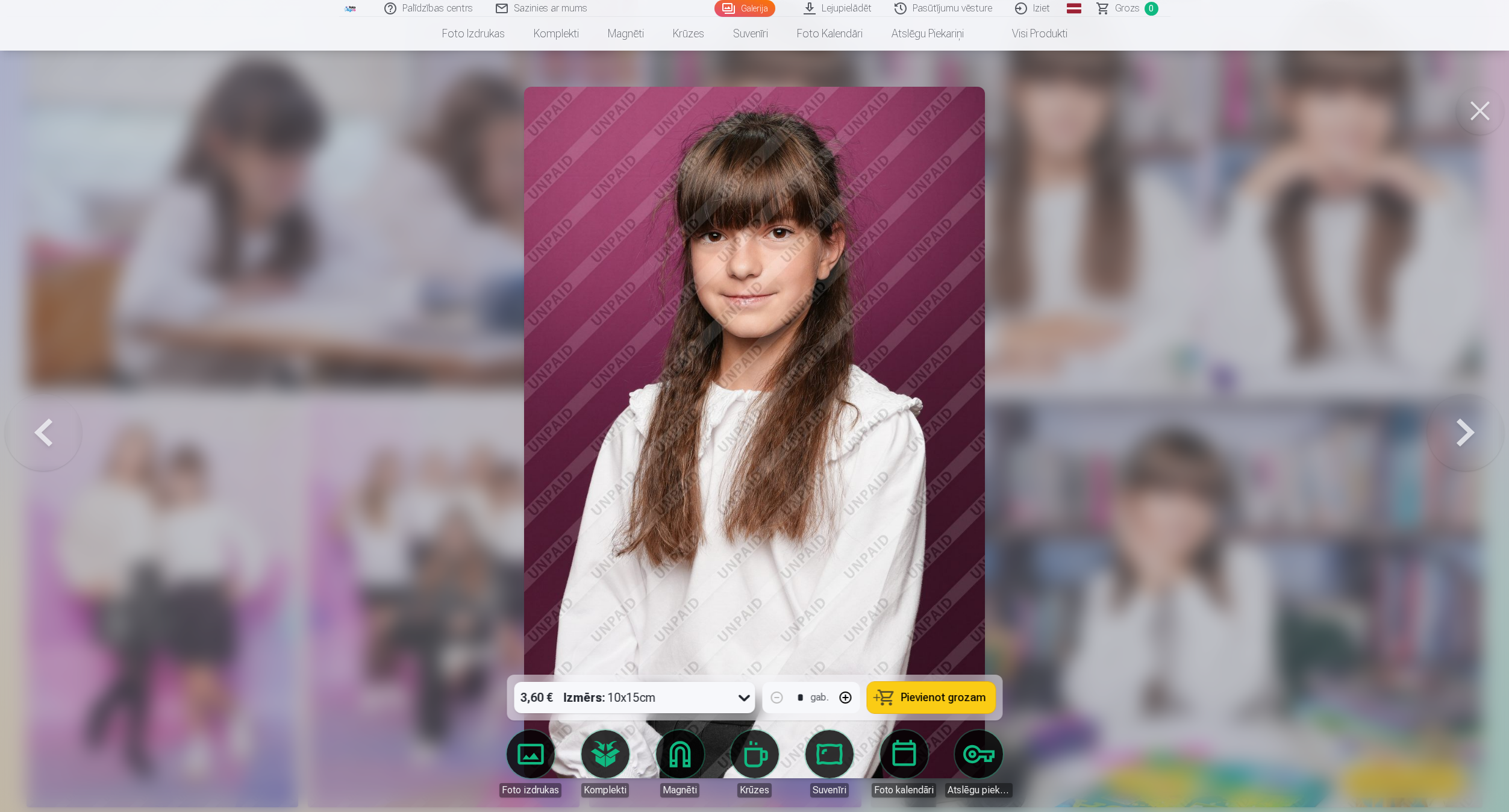
click at [889, 431] on button at bounding box center [1465, 433] width 77 height 460
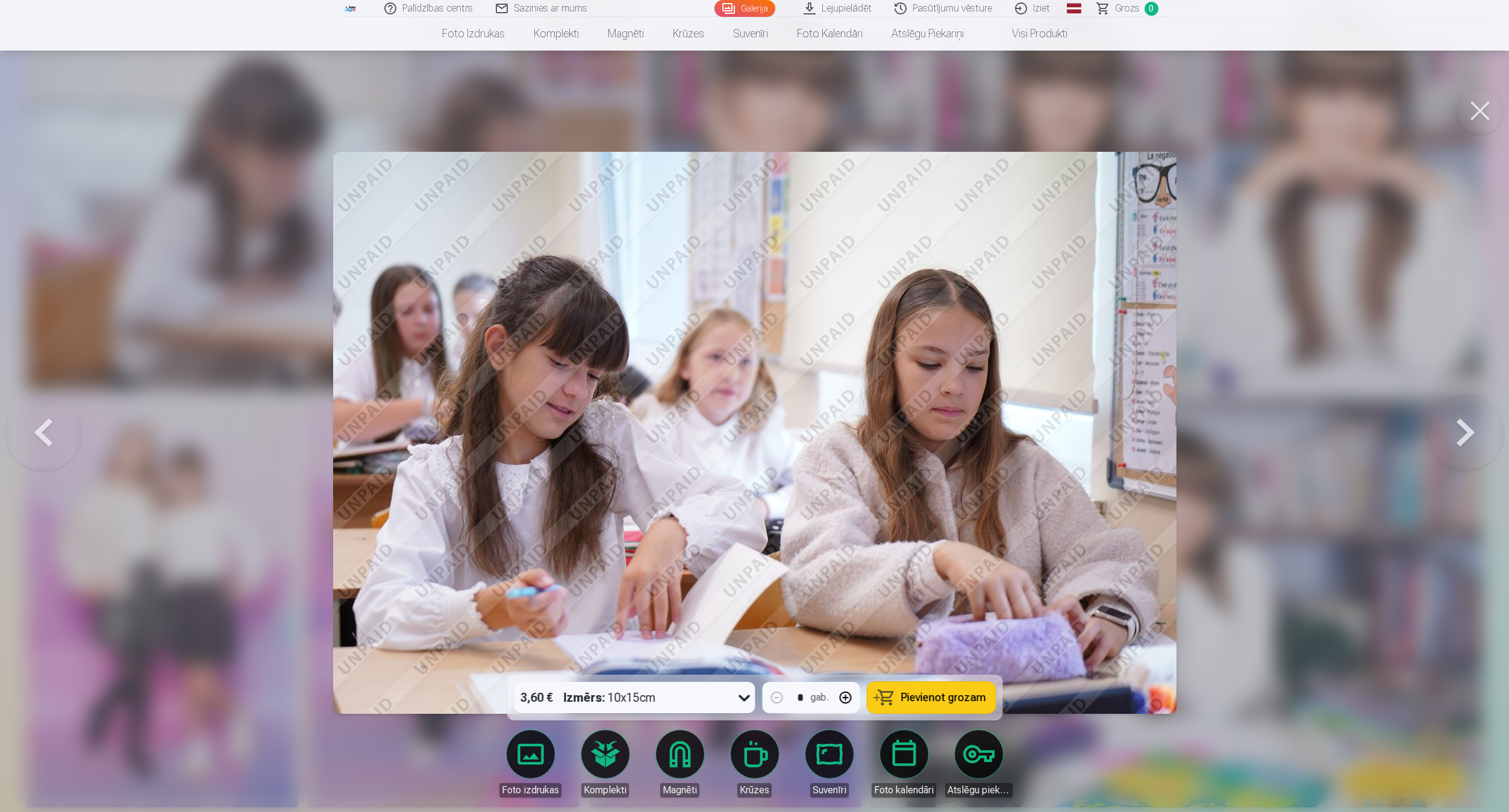
click at [889, 431] on button at bounding box center [1465, 433] width 77 height 460
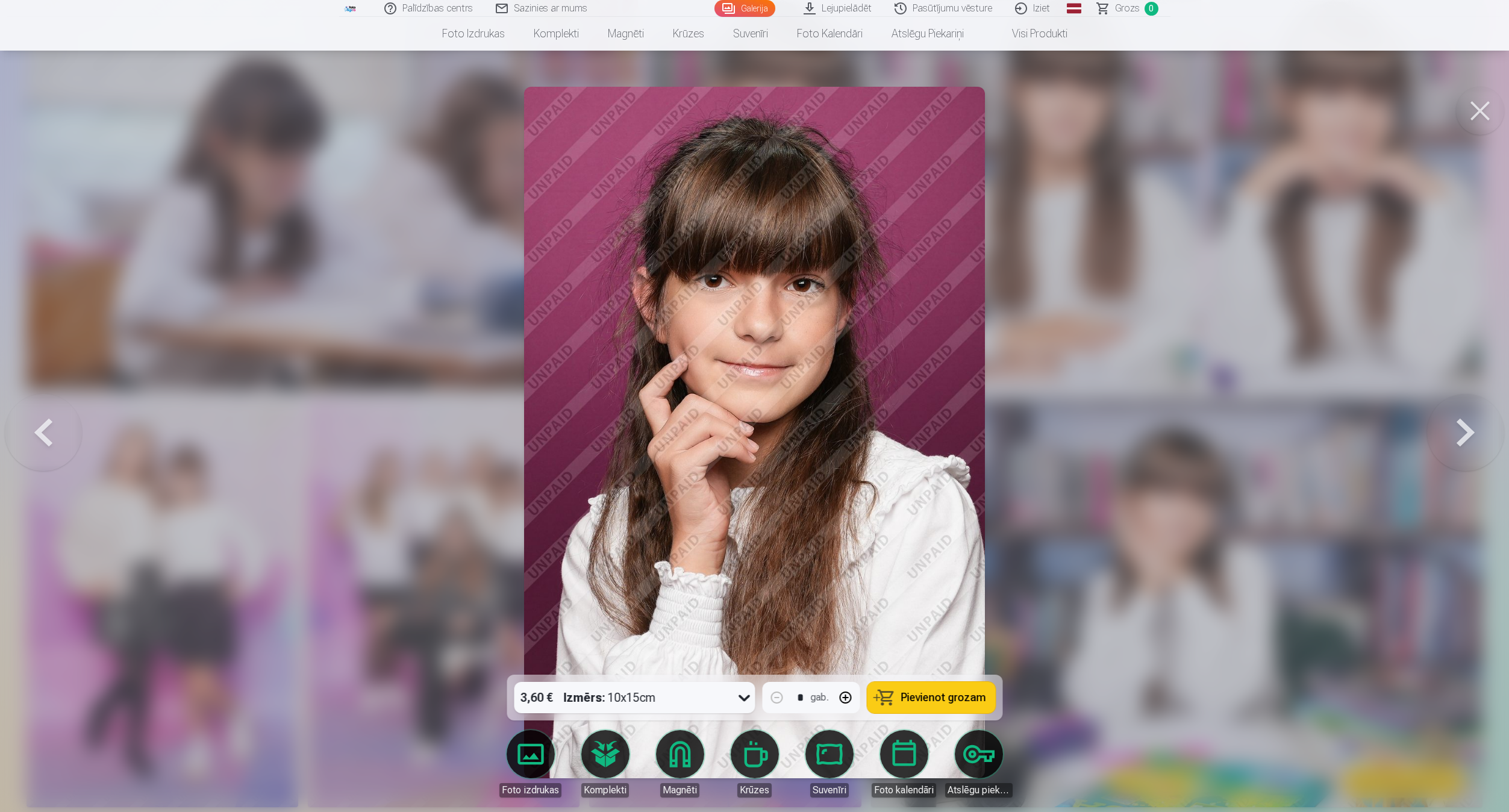
click at [889, 431] on button at bounding box center [1465, 433] width 77 height 460
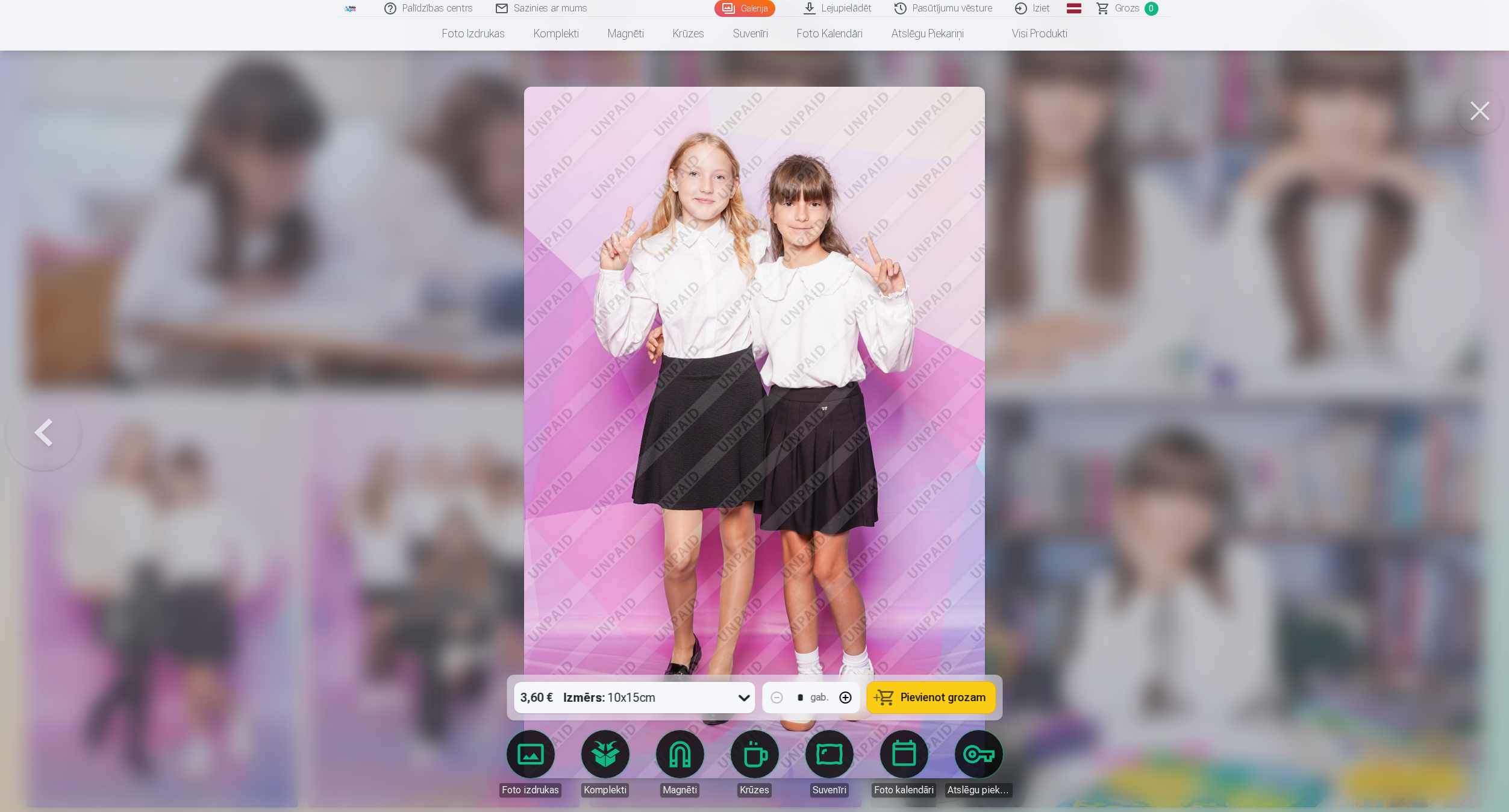
click at [889, 431] on div at bounding box center [754, 406] width 1509 height 812
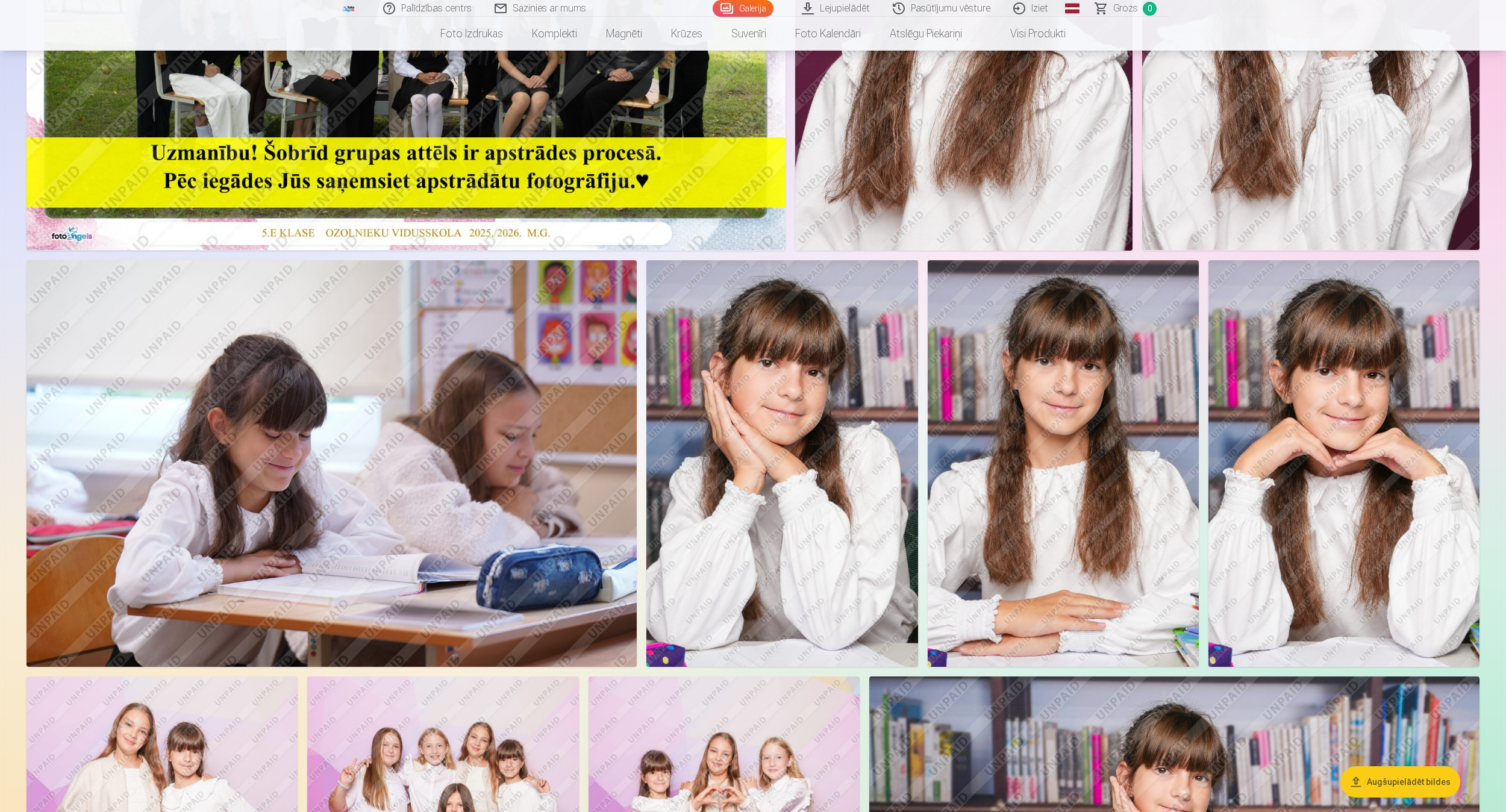
scroll to position [366, 0]
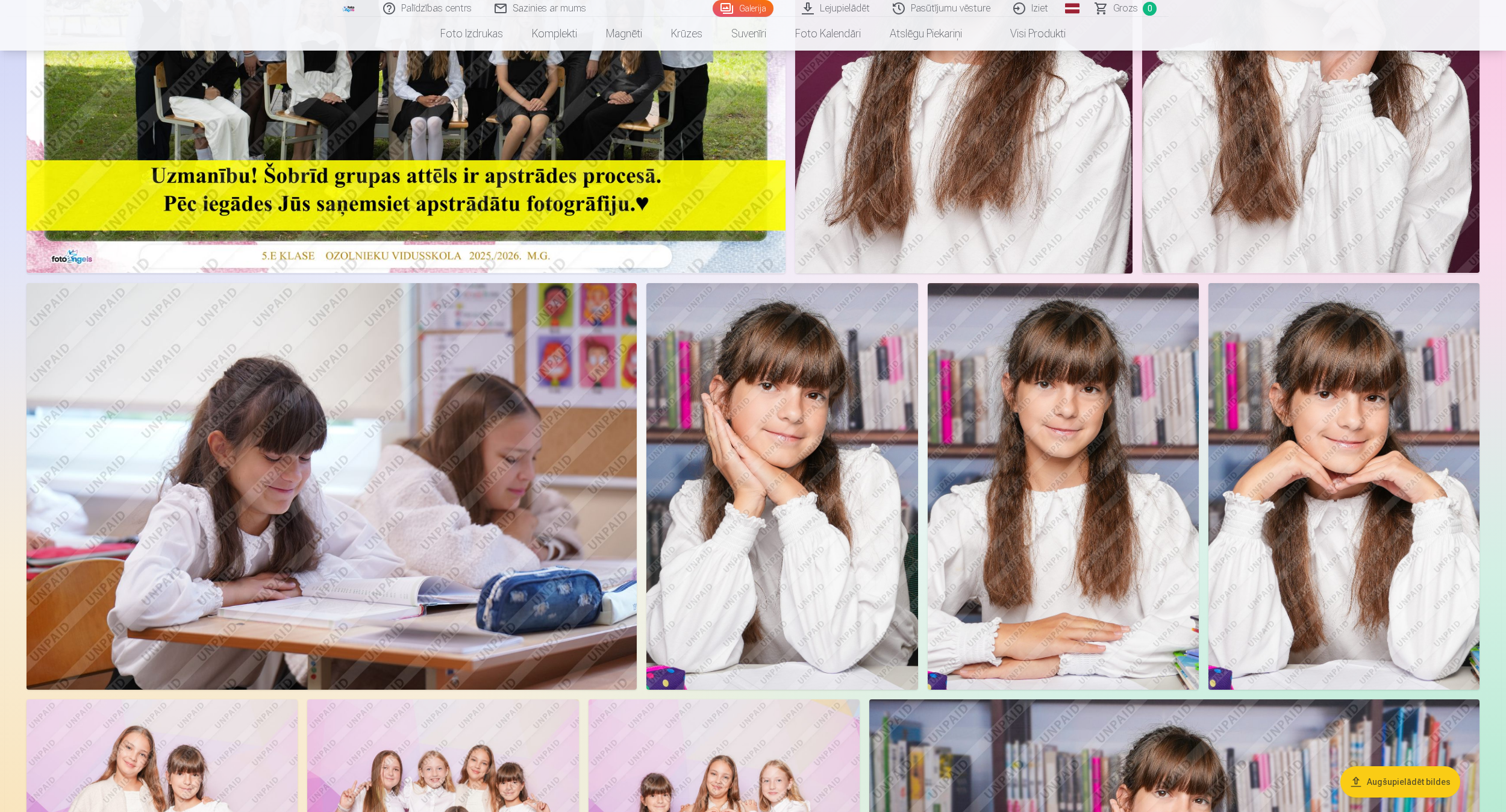
click at [464, 464] on img at bounding box center [332, 487] width 610 height 407
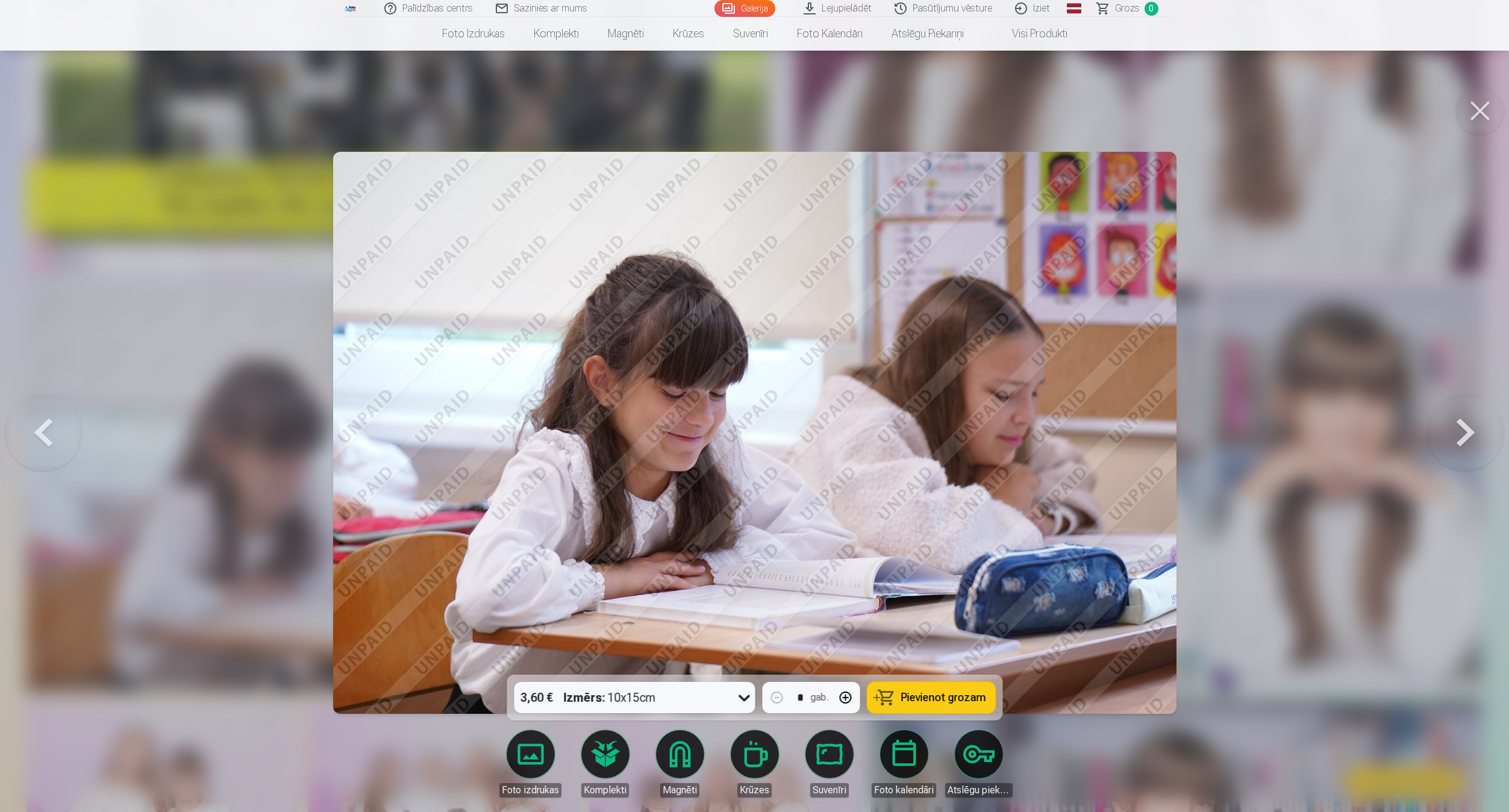
click at [38, 438] on button at bounding box center [43, 433] width 77 height 460
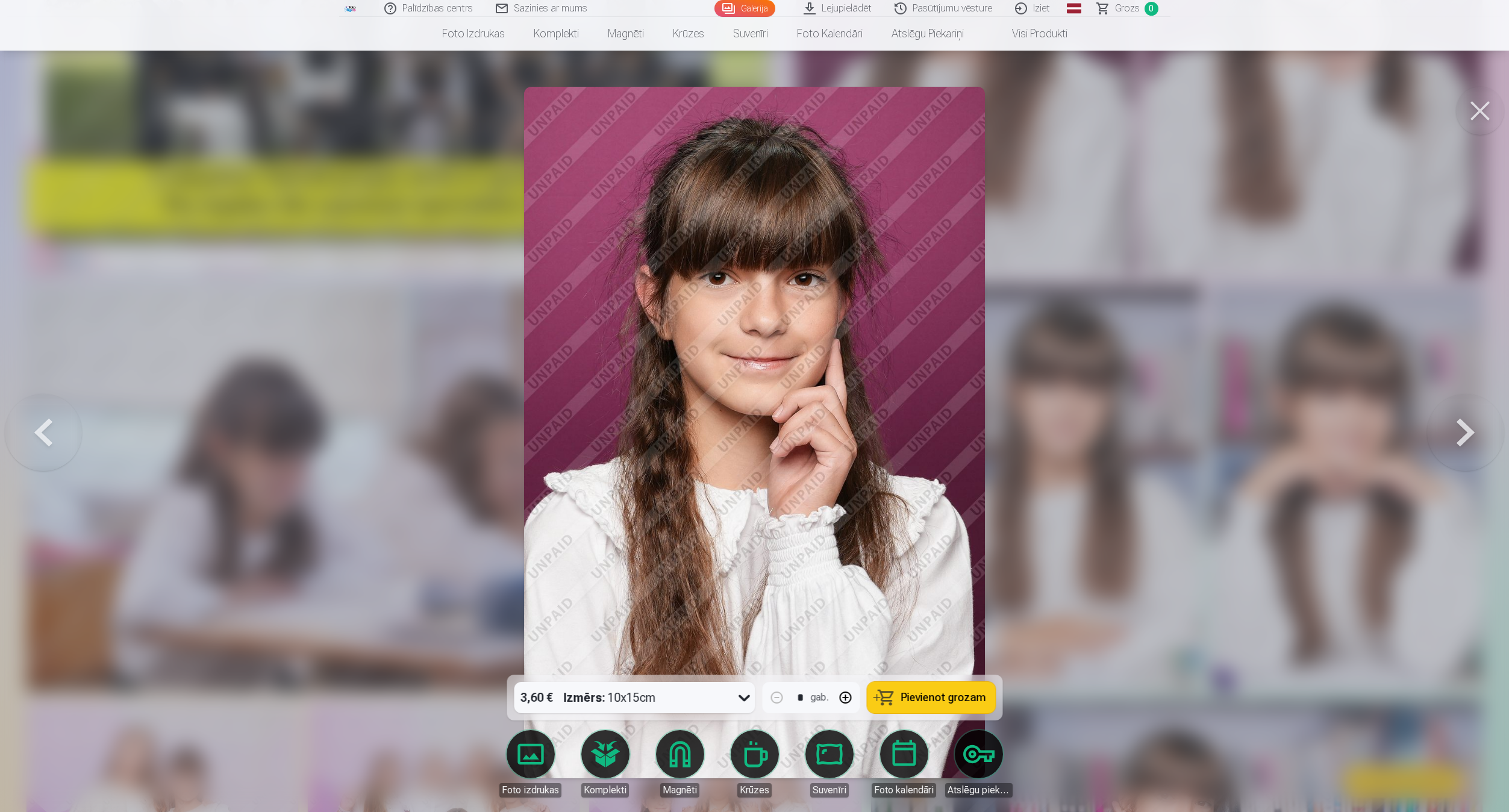
click at [38, 438] on button at bounding box center [43, 433] width 77 height 460
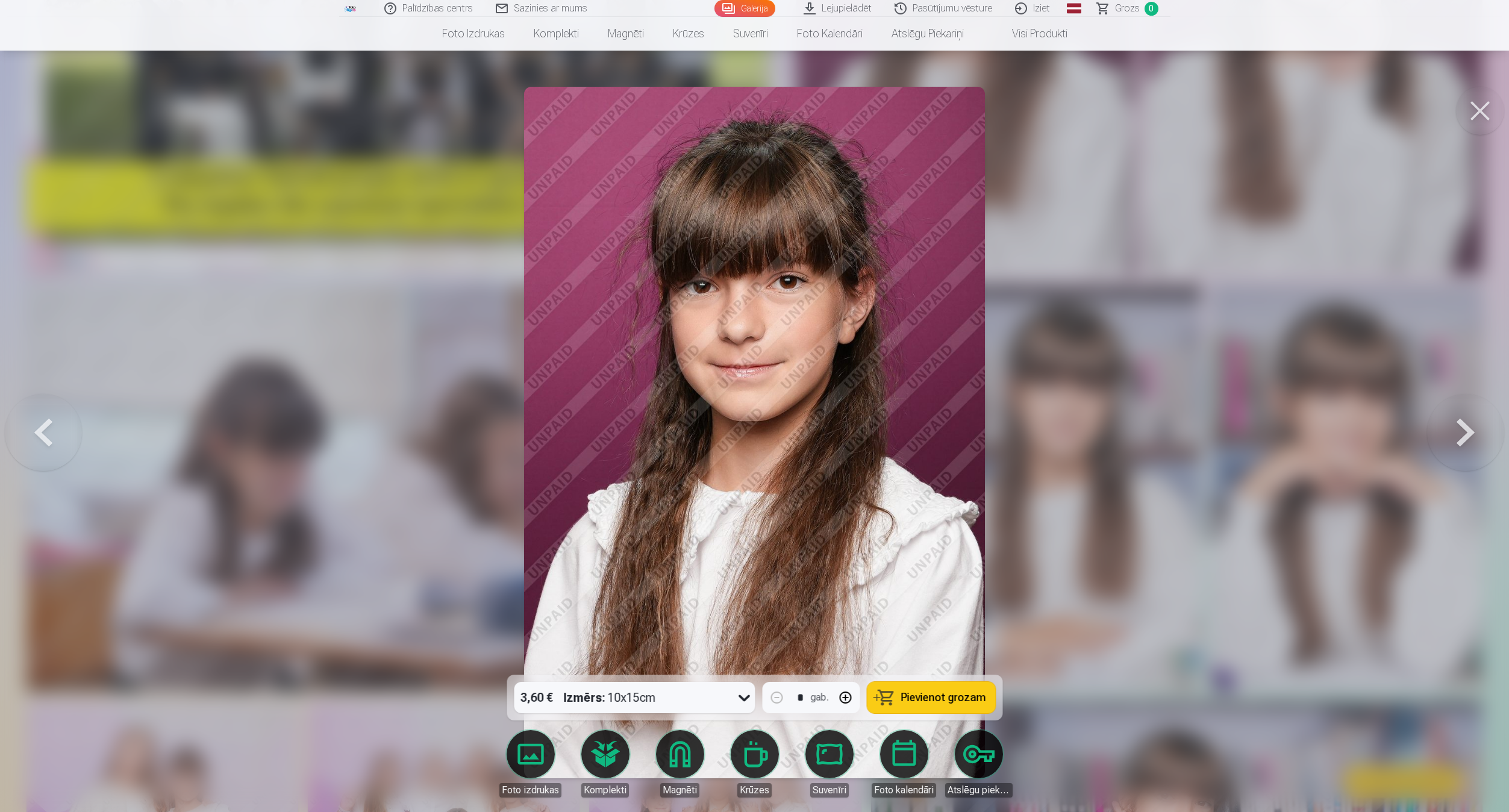
click at [38, 438] on button at bounding box center [43, 433] width 77 height 460
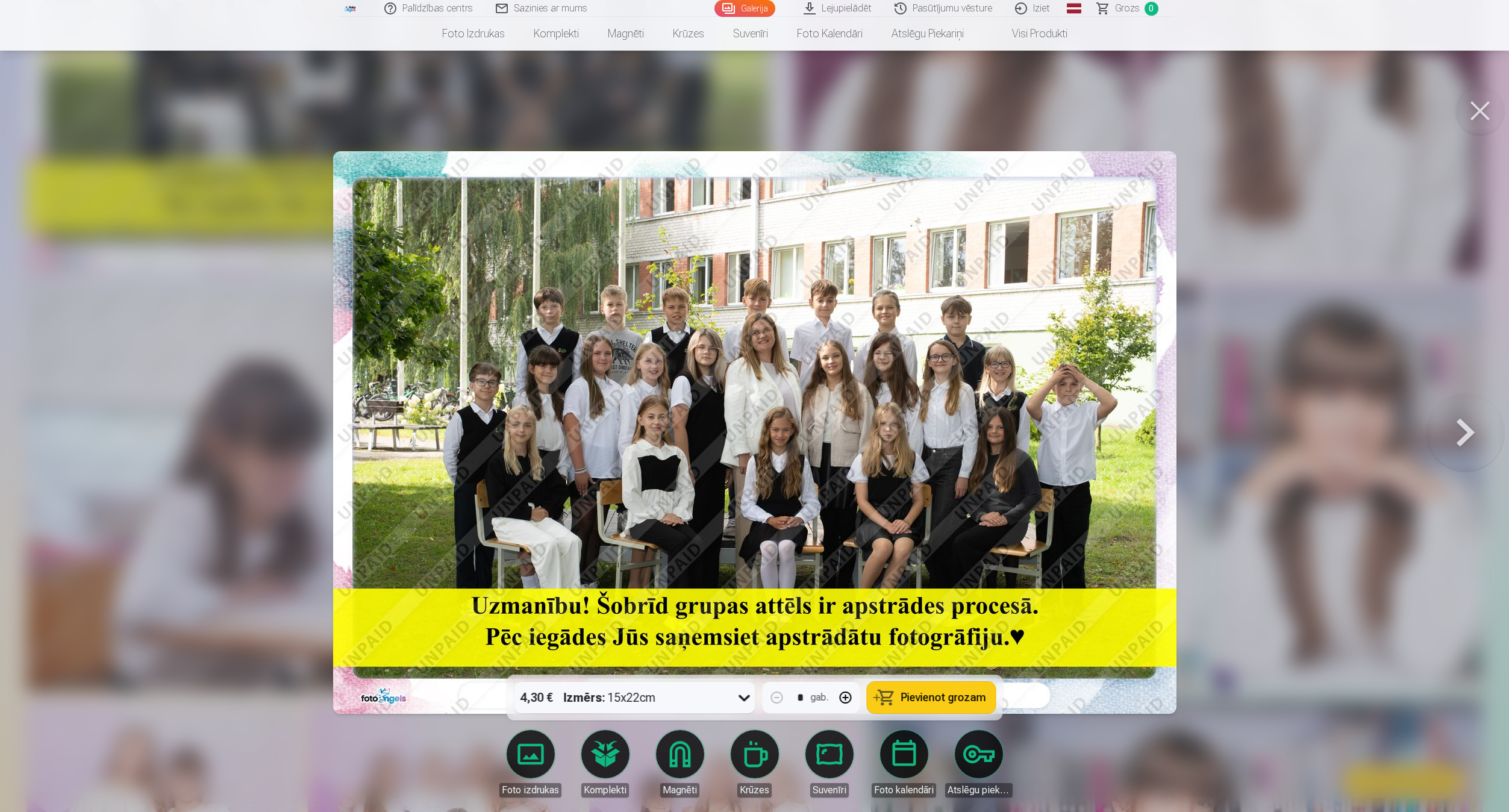
click at [889, 114] on button at bounding box center [1480, 111] width 48 height 48
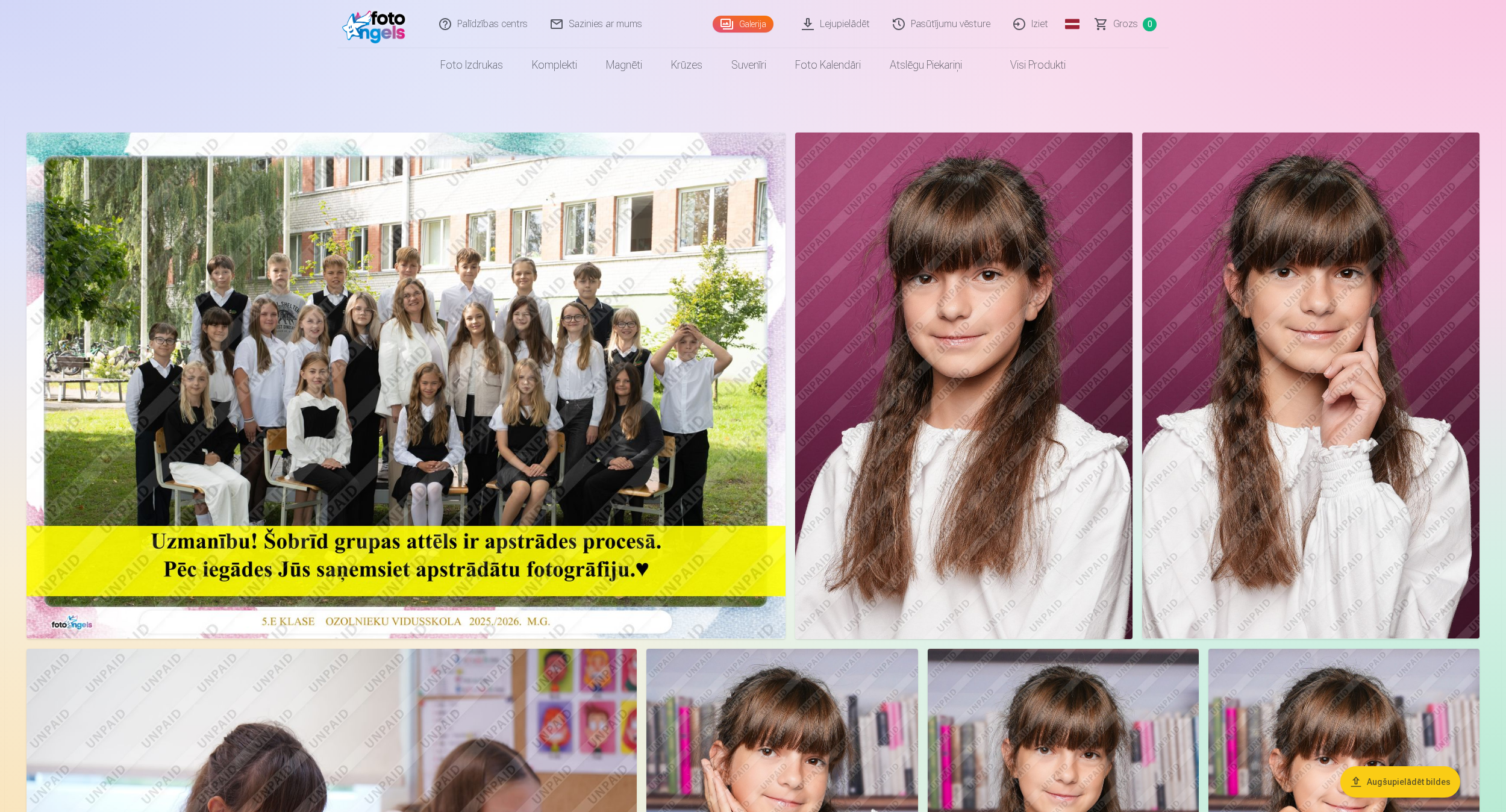
click at [889, 28] on link "Iziet" at bounding box center [1031, 24] width 58 height 48
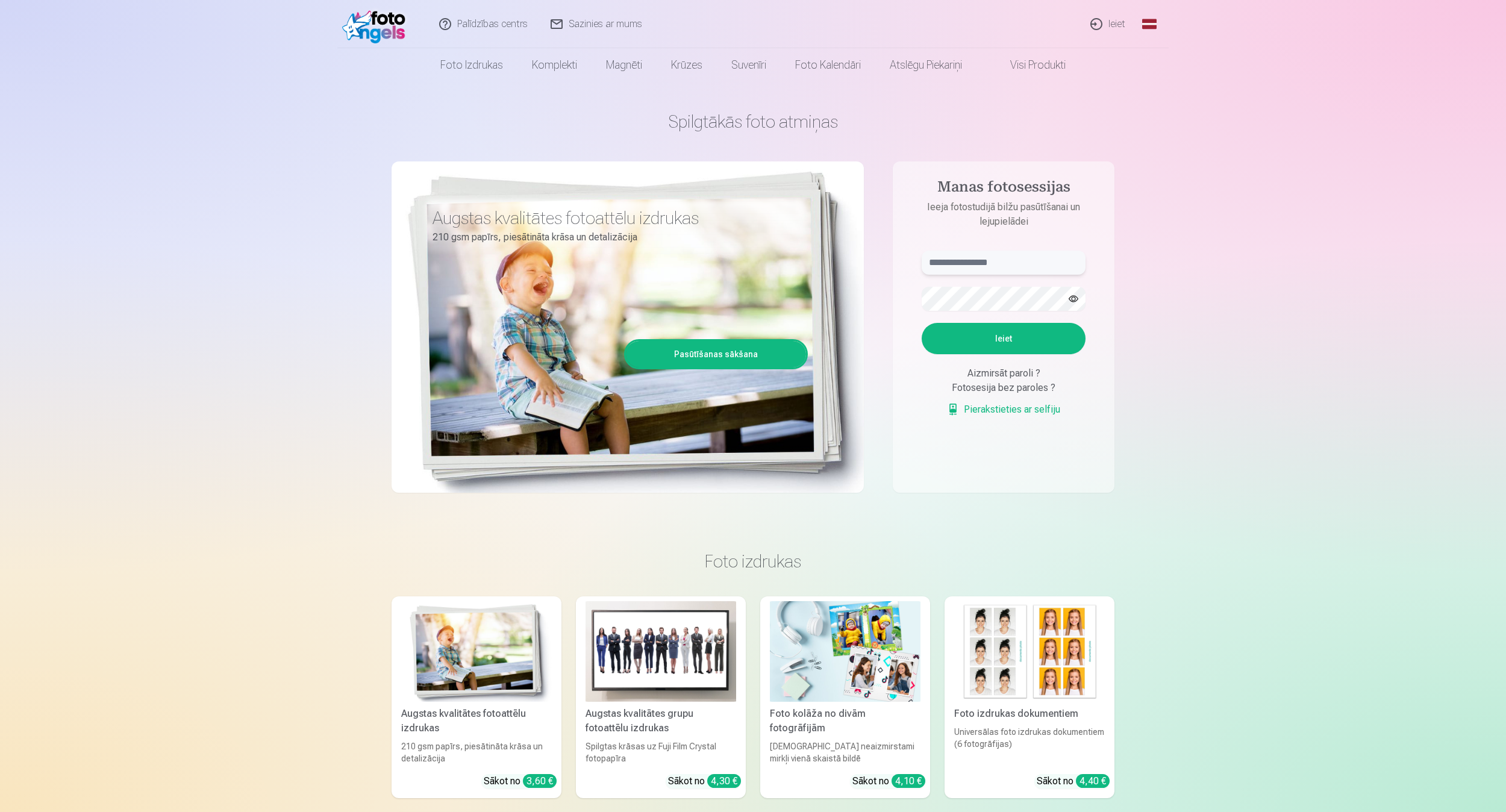
click at [954, 262] on input "text" at bounding box center [1003, 263] width 163 height 24
type input "**********"
click at [921, 323] on button "Ieiet" at bounding box center [1003, 338] width 163 height 32
